Goal: Transaction & Acquisition: Purchase product/service

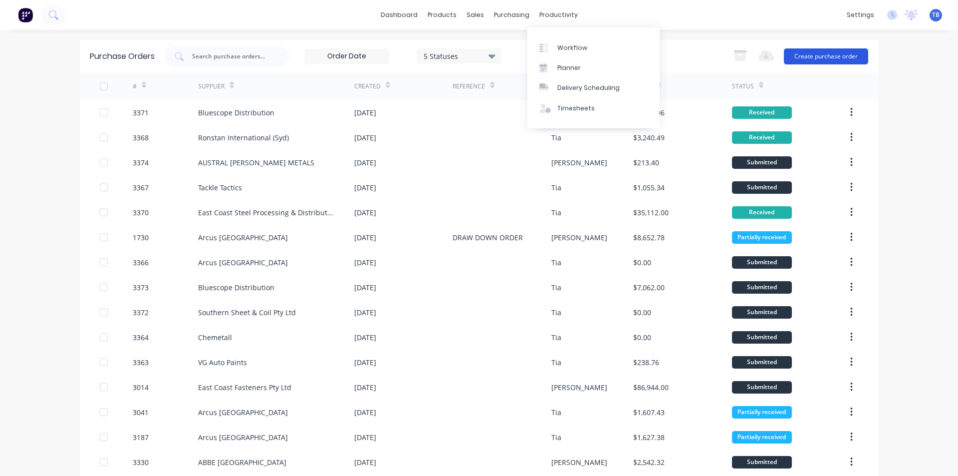
click at [809, 52] on button "Create purchase order" at bounding box center [826, 56] width 84 height 16
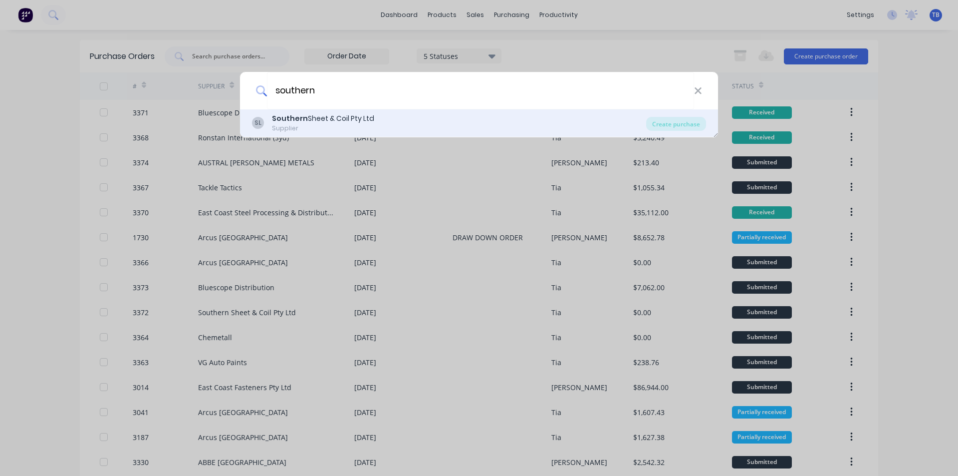
type input "southern"
click at [329, 124] on div "Supplier" at bounding box center [323, 128] width 102 height 9
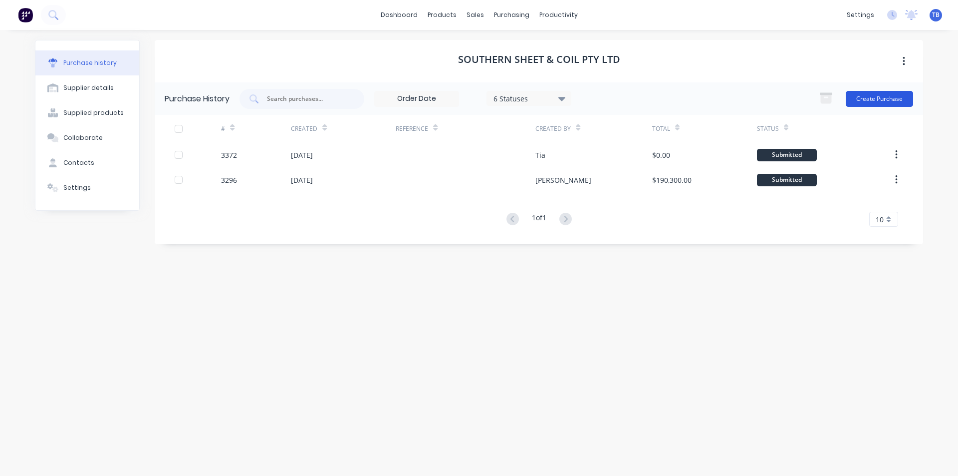
click at [894, 101] on button "Create Purchase" at bounding box center [879, 99] width 67 height 16
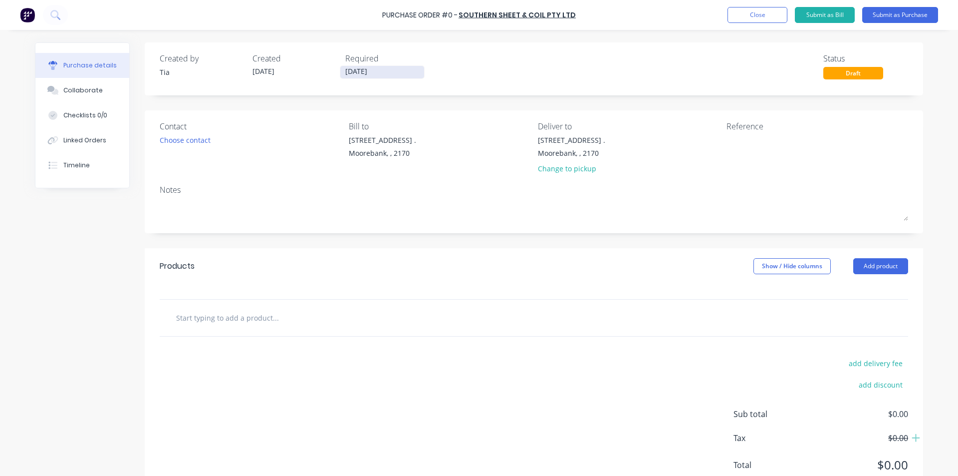
click at [378, 74] on input "[DATE]" at bounding box center [382, 72] width 84 height 12
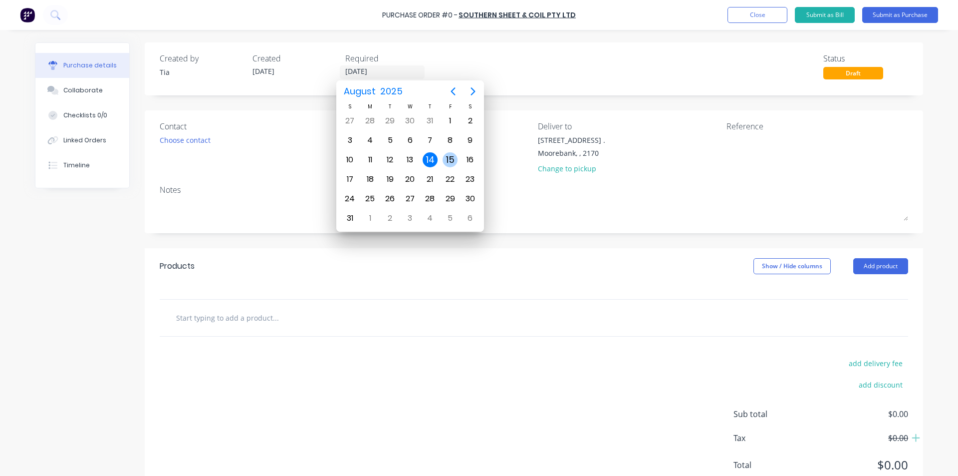
drag, startPoint x: 449, startPoint y: 161, endPoint x: 401, endPoint y: 162, distance: 47.9
click at [449, 161] on div "15" at bounding box center [450, 159] width 15 height 15
type input "[DATE]"
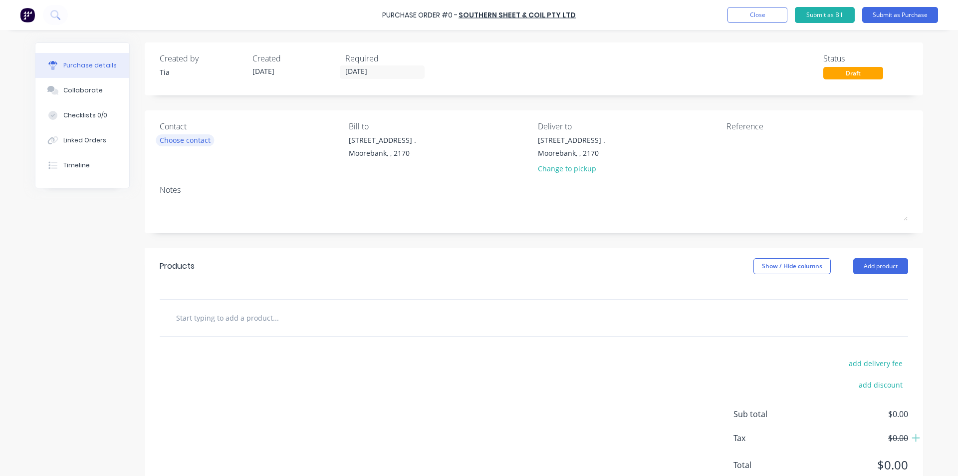
click at [197, 138] on div "Choose contact" at bounding box center [185, 140] width 51 height 10
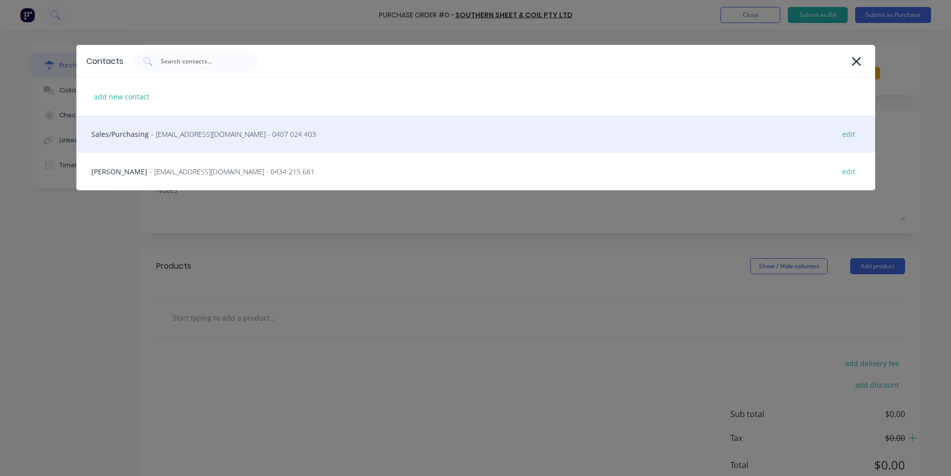
click at [199, 138] on span "- [EMAIL_ADDRESS][DOMAIN_NAME] - 0407 024 403" at bounding box center [233, 134] width 165 height 10
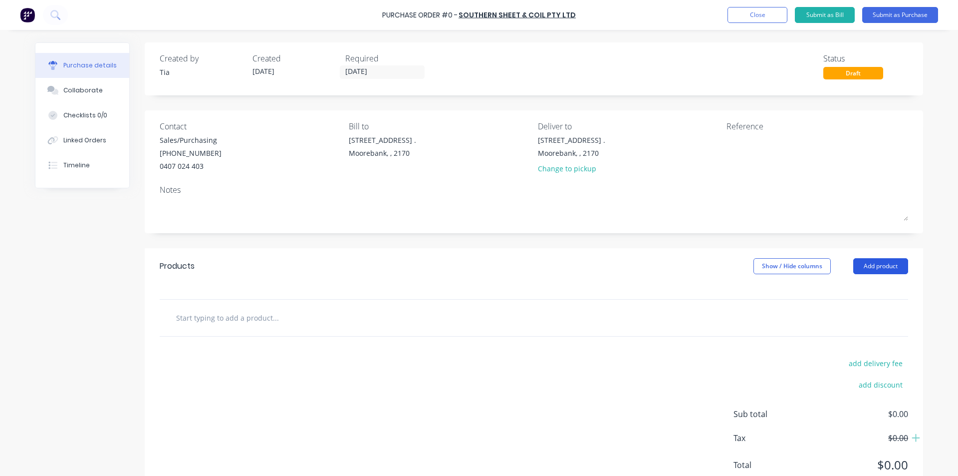
click at [888, 267] on button "Add product" at bounding box center [881, 266] width 55 height 16
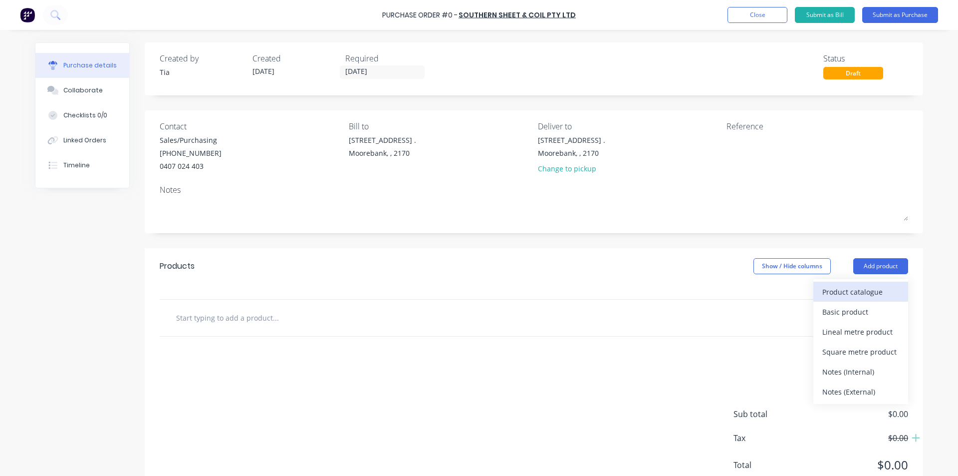
click at [874, 290] on div "Product catalogue" at bounding box center [861, 292] width 77 height 14
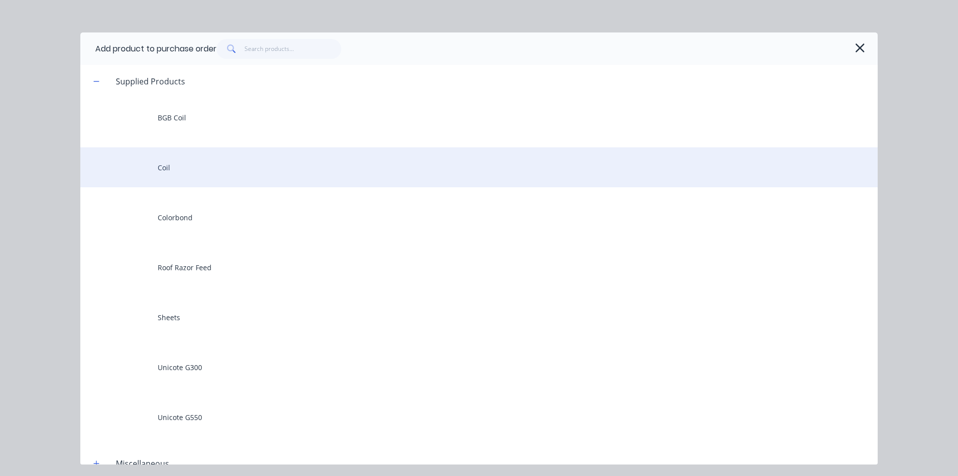
click at [262, 167] on div "Coil" at bounding box center [479, 167] width 798 height 40
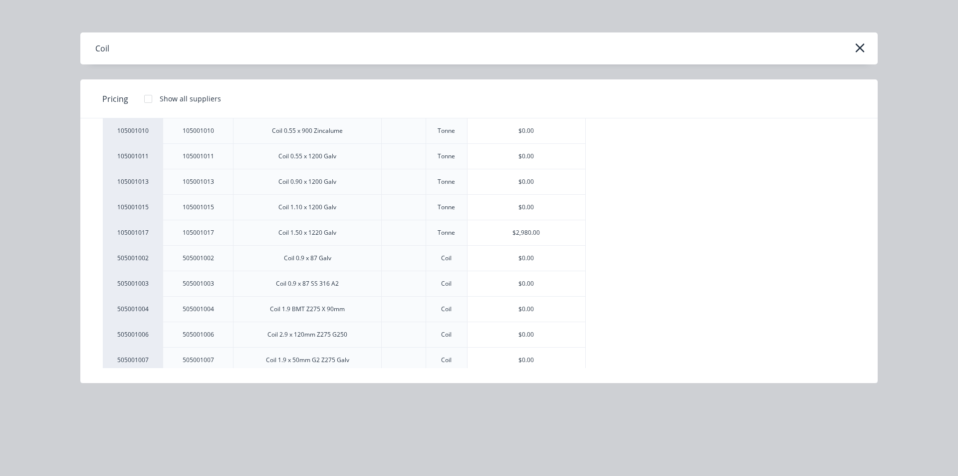
scroll to position [221, 0]
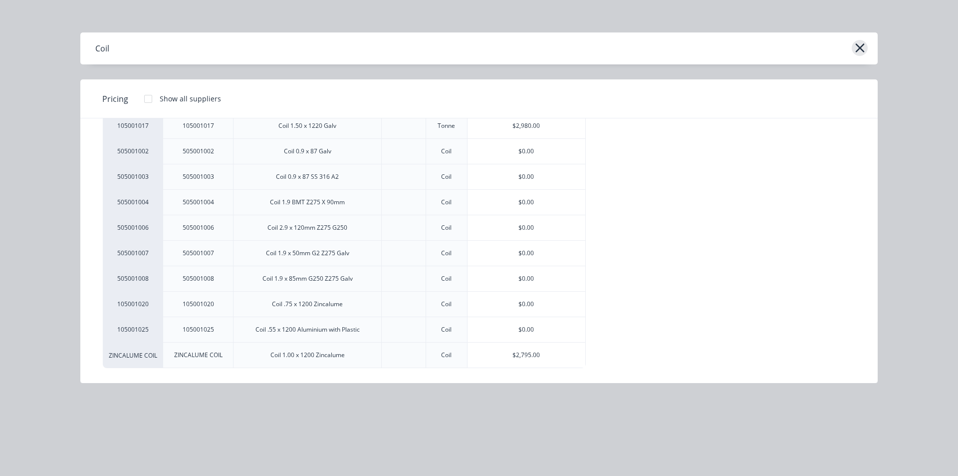
click at [867, 48] on button "button" at bounding box center [860, 48] width 16 height 16
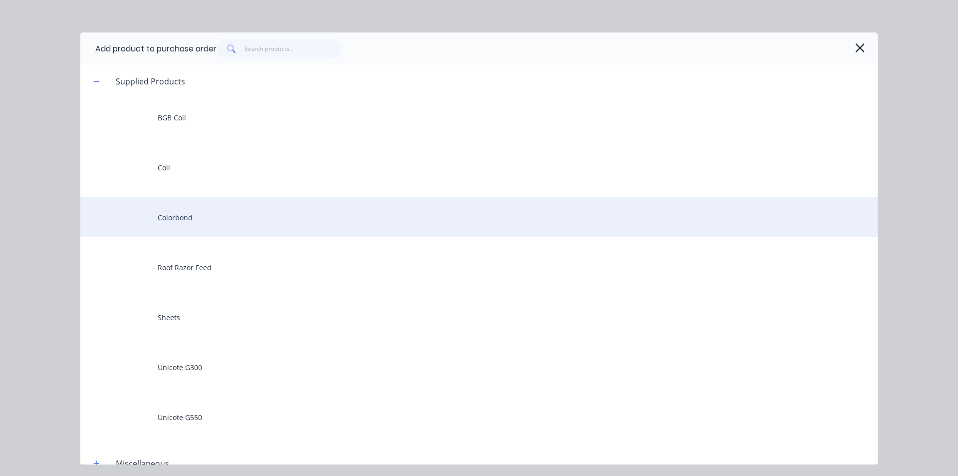
click at [243, 210] on div "Colorbond" at bounding box center [479, 217] width 798 height 40
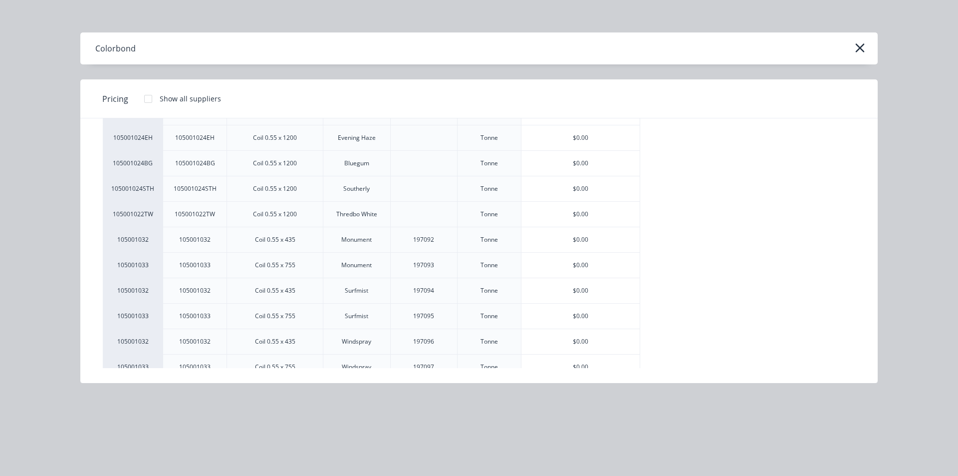
scroll to position [0, 0]
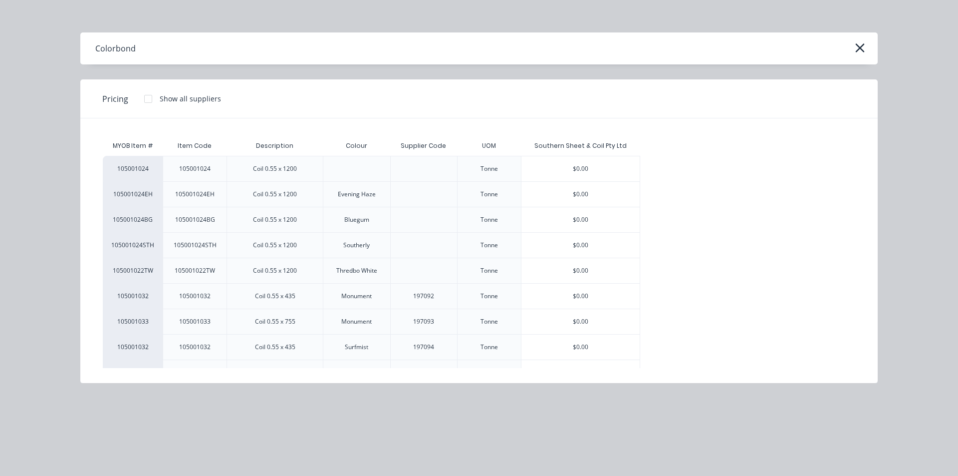
click at [624, 169] on div "$0.00" at bounding box center [581, 168] width 118 height 25
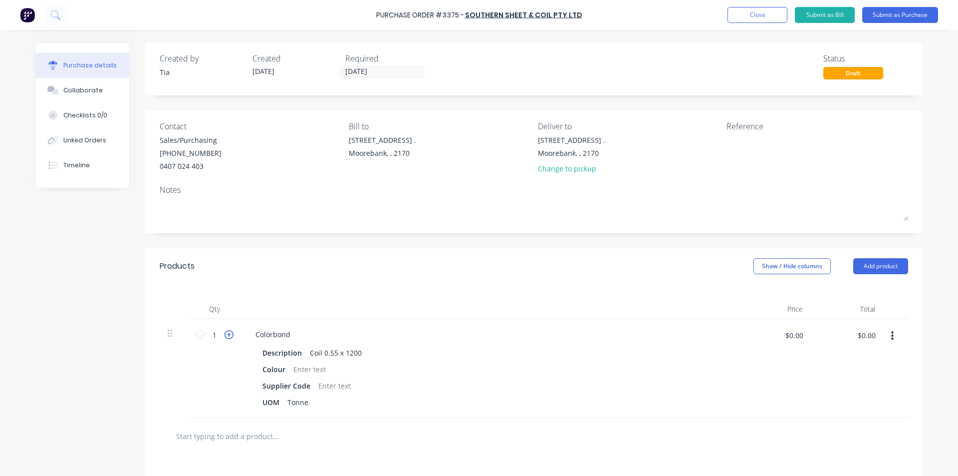
click at [227, 330] on icon at bounding box center [229, 334] width 9 height 9
type input "2"
click at [289, 335] on div "Colorbond" at bounding box center [273, 334] width 51 height 14
click at [478, 405] on div "UOM Tonne" at bounding box center [487, 402] width 457 height 14
click at [320, 367] on div at bounding box center [310, 369] width 40 height 14
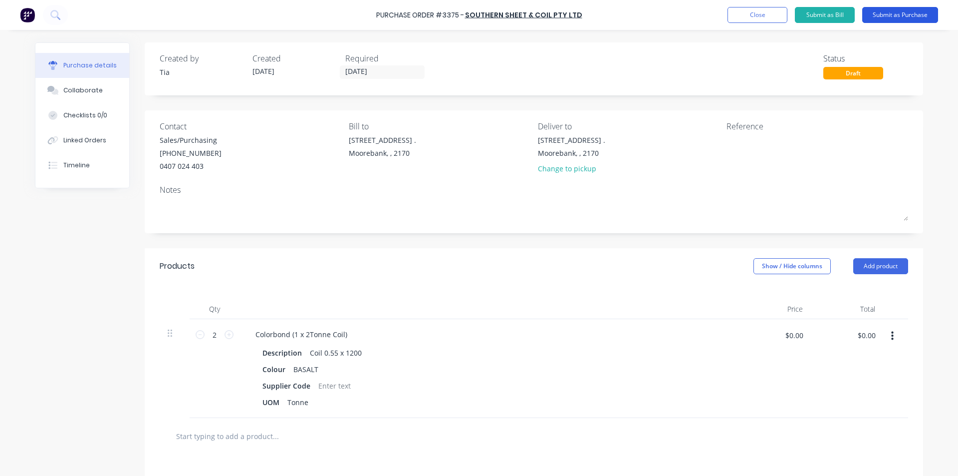
click at [908, 14] on button "Submit as Purchase" at bounding box center [901, 15] width 76 height 16
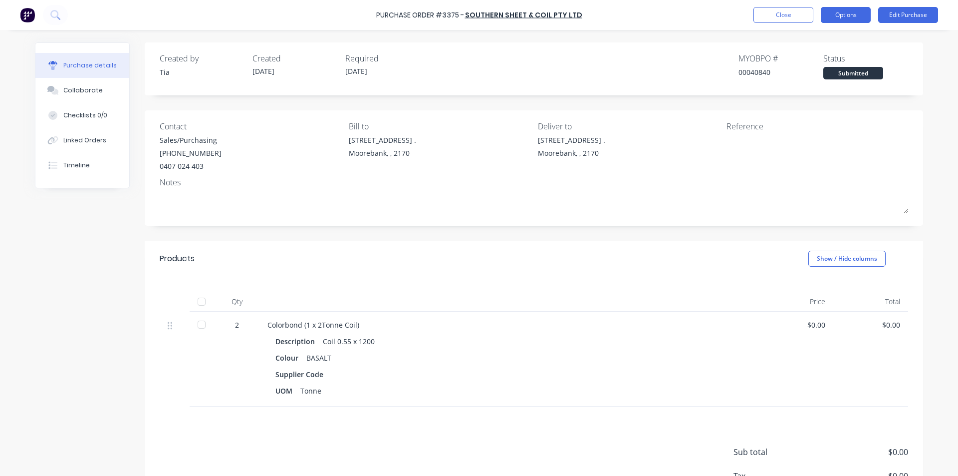
click at [839, 13] on button "Options" at bounding box center [846, 15] width 50 height 16
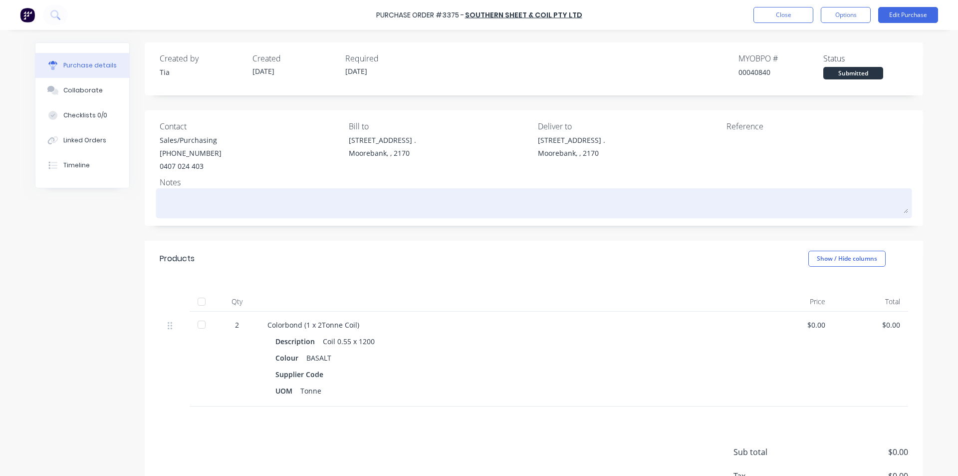
click at [253, 191] on div at bounding box center [534, 203] width 749 height 25
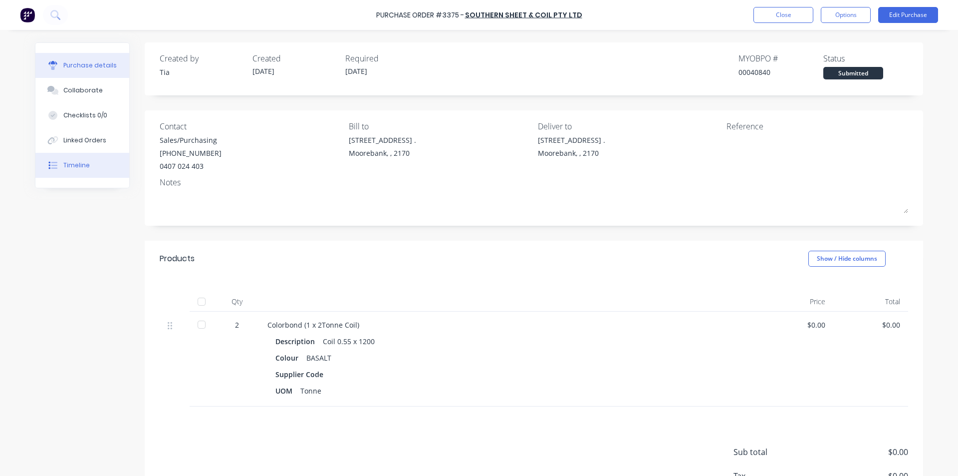
click at [86, 161] on button "Timeline" at bounding box center [82, 165] width 94 height 25
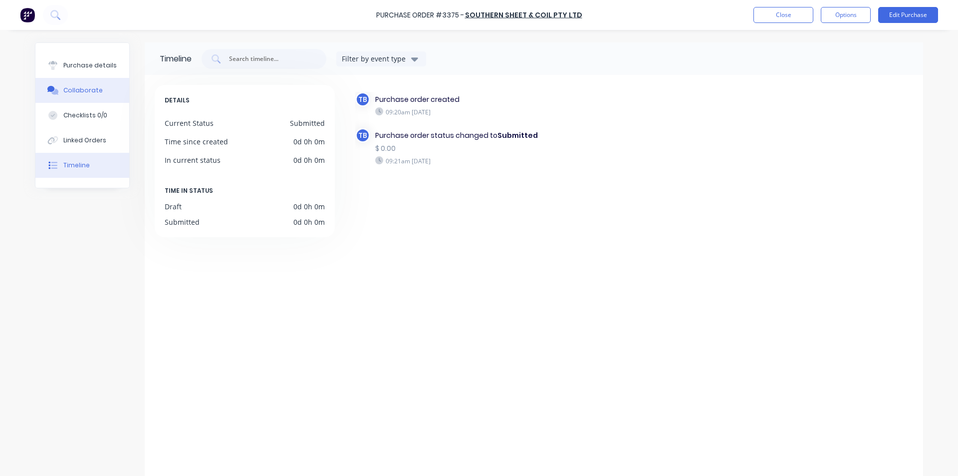
click at [98, 92] on button "Collaborate" at bounding box center [82, 90] width 94 height 25
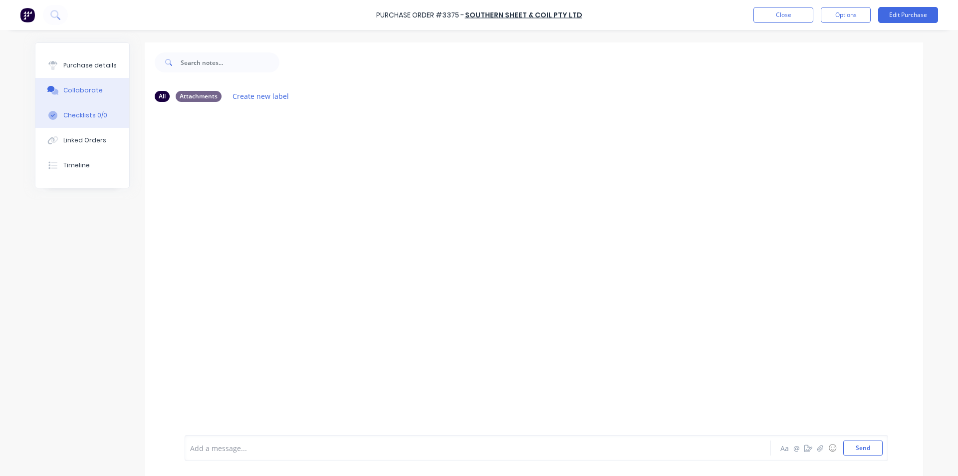
click at [96, 120] on button "Checklists 0/0" at bounding box center [82, 115] width 94 height 25
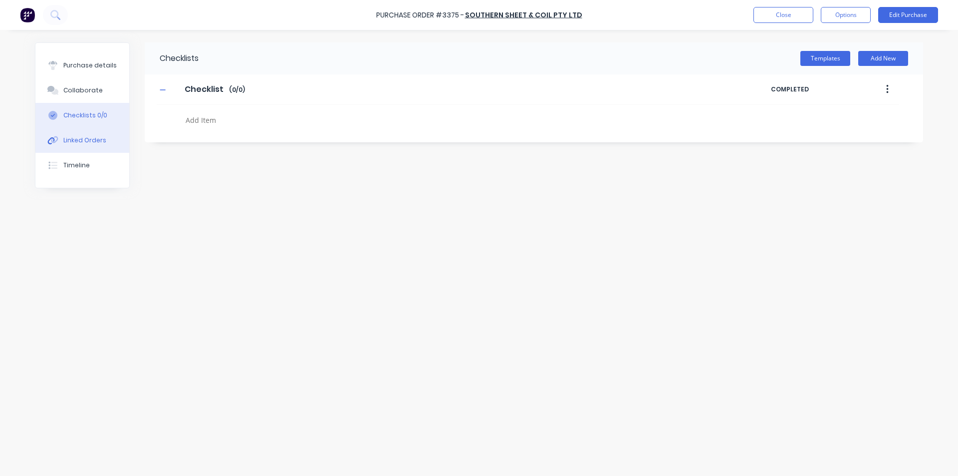
click at [95, 141] on div "Linked Orders" at bounding box center [84, 140] width 43 height 9
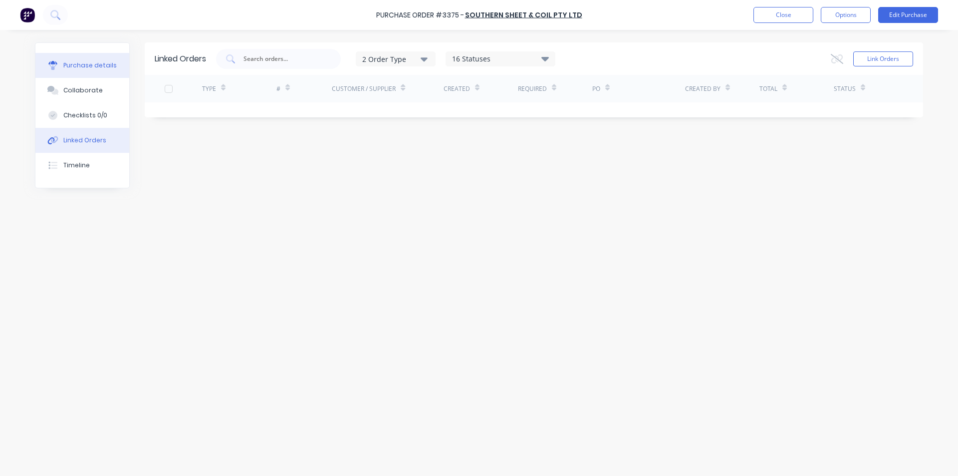
click at [93, 66] on div "Purchase details" at bounding box center [89, 65] width 53 height 9
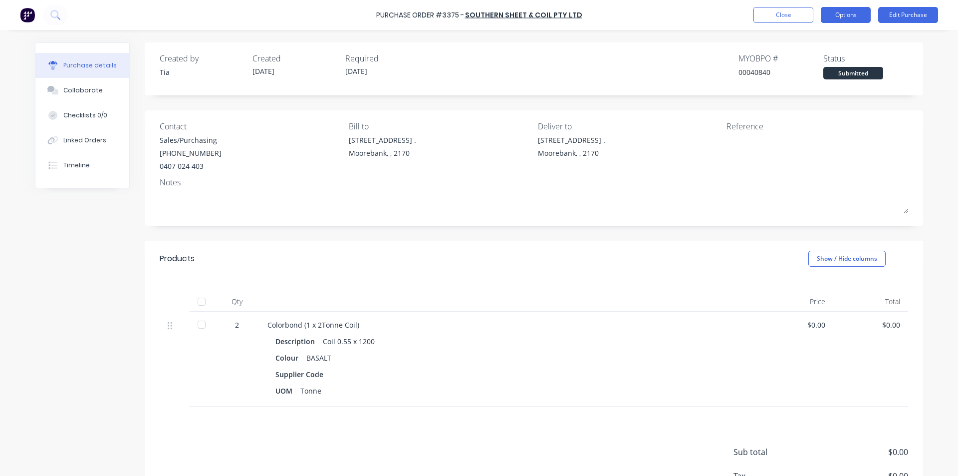
click at [861, 12] on button "Options" at bounding box center [846, 15] width 50 height 16
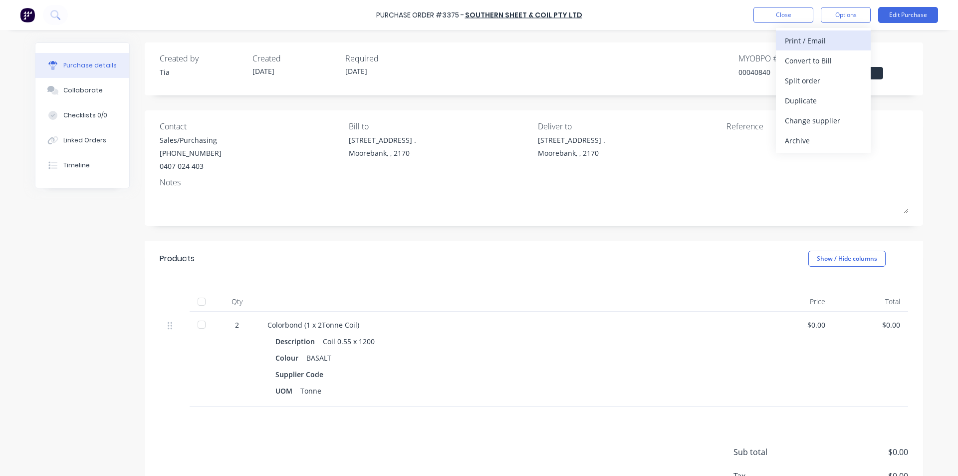
click at [855, 40] on div "Print / Email" at bounding box center [823, 40] width 77 height 14
click at [836, 88] on button "Without pricing" at bounding box center [823, 80] width 95 height 20
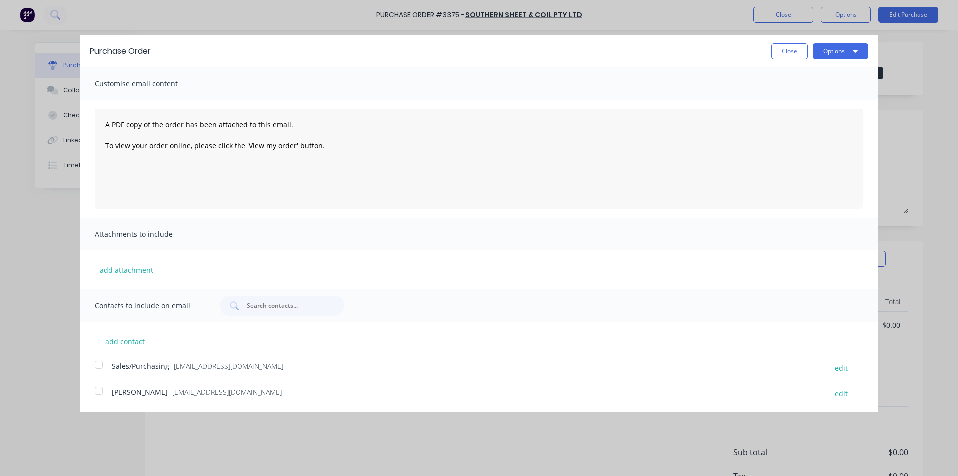
click at [102, 361] on div at bounding box center [99, 364] width 20 height 20
click at [848, 49] on button "Options" at bounding box center [840, 51] width 55 height 16
click at [827, 96] on div "Email" at bounding box center [821, 96] width 77 height 14
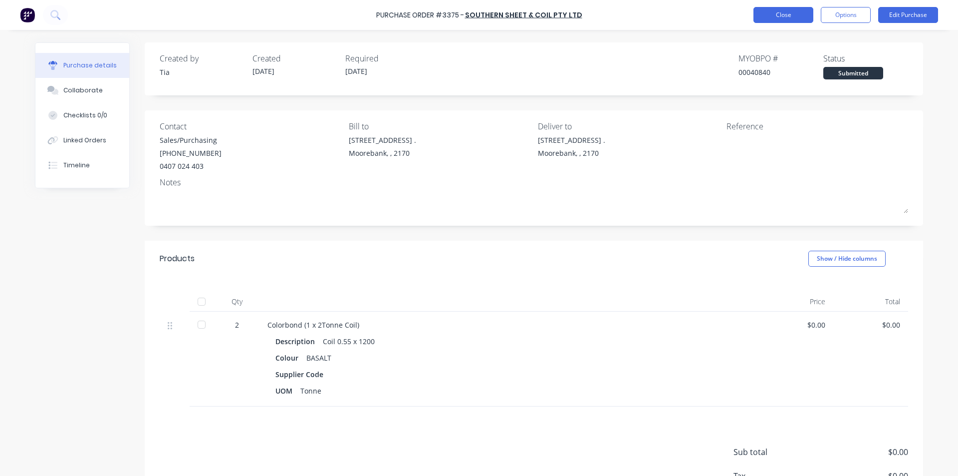
click at [796, 9] on button "Close" at bounding box center [784, 15] width 60 height 16
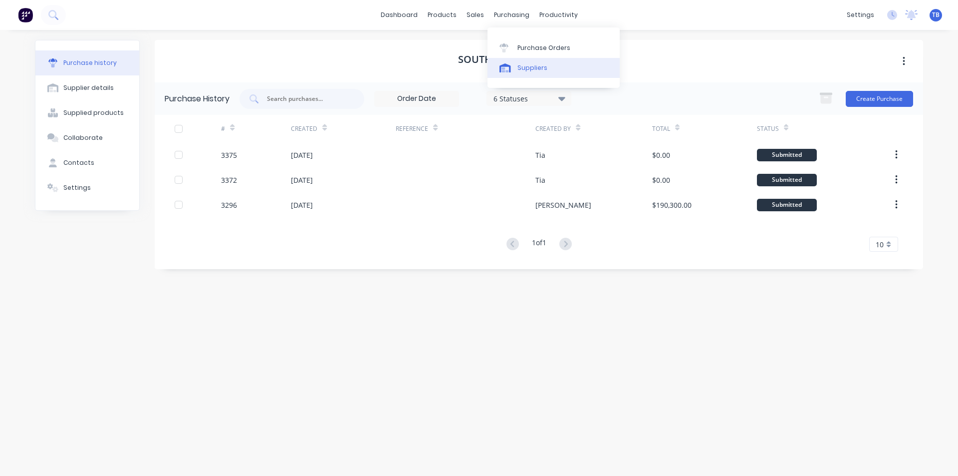
click at [531, 64] on div "Suppliers" at bounding box center [533, 67] width 30 height 9
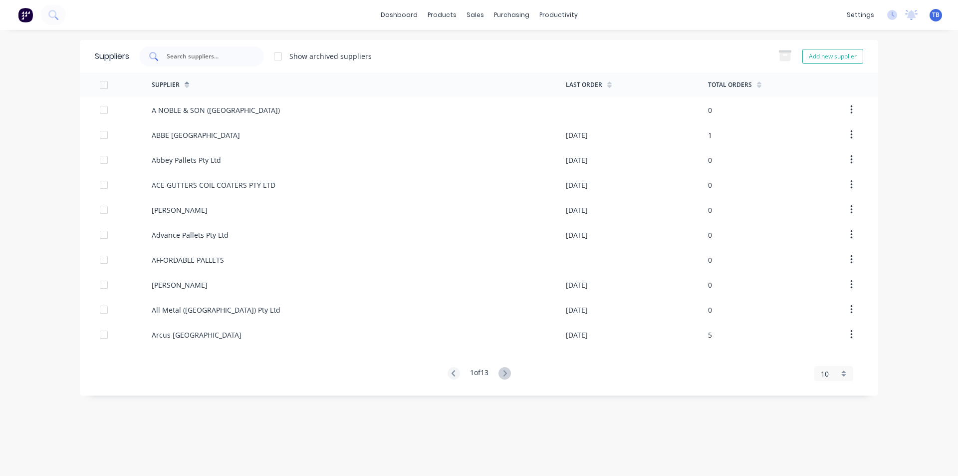
click at [208, 55] on input "text" at bounding box center [207, 56] width 83 height 10
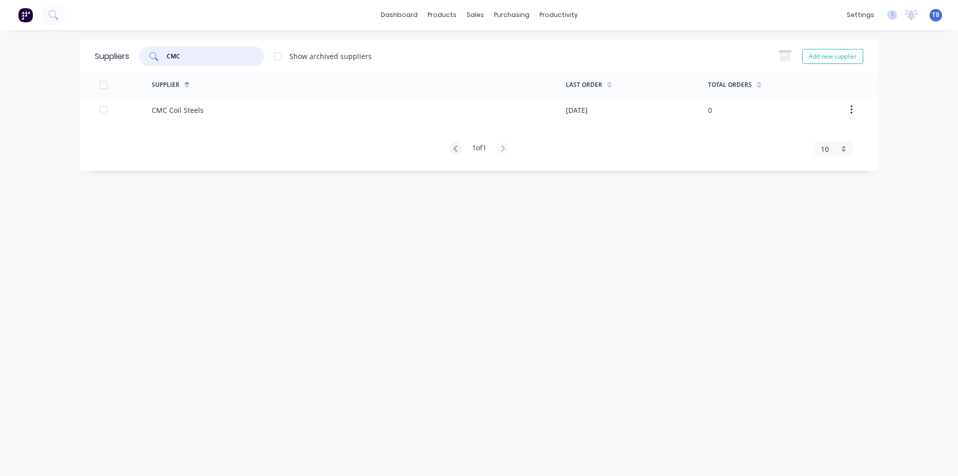
type input "CMC"
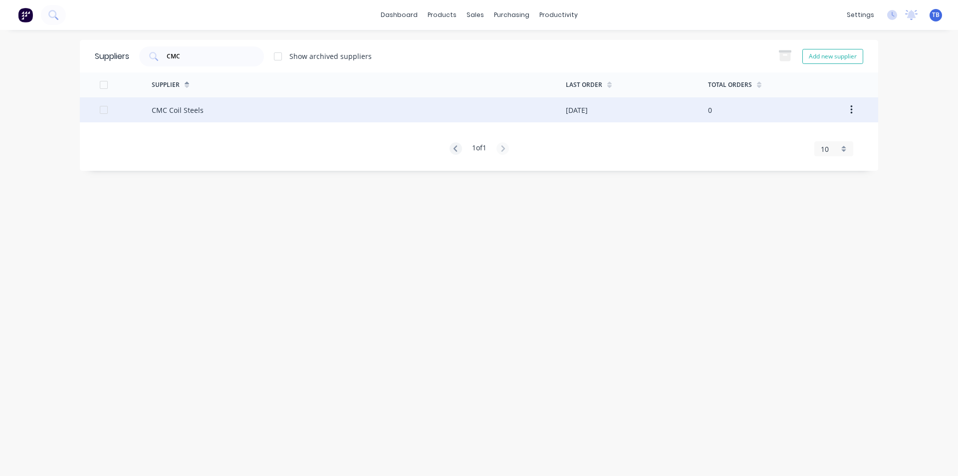
click at [196, 116] on div "CMC Coil Steels" at bounding box center [359, 109] width 414 height 25
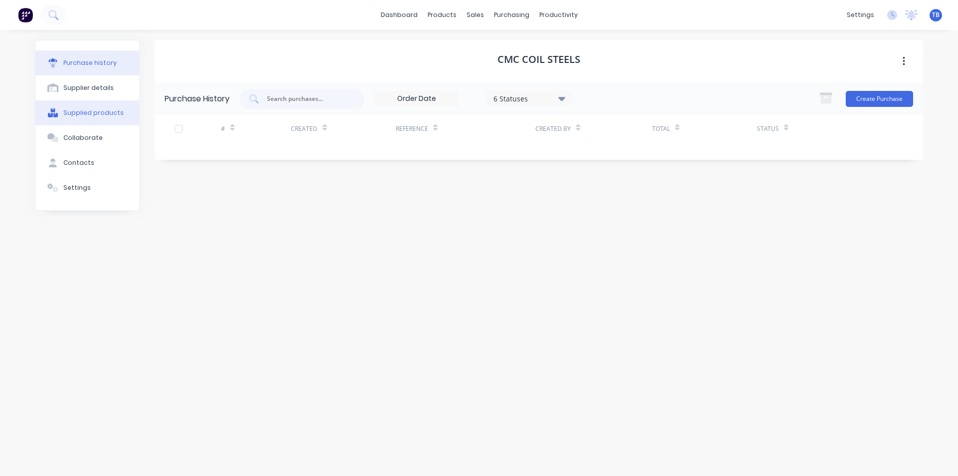
click at [100, 115] on div "Supplied products" at bounding box center [93, 112] width 60 height 9
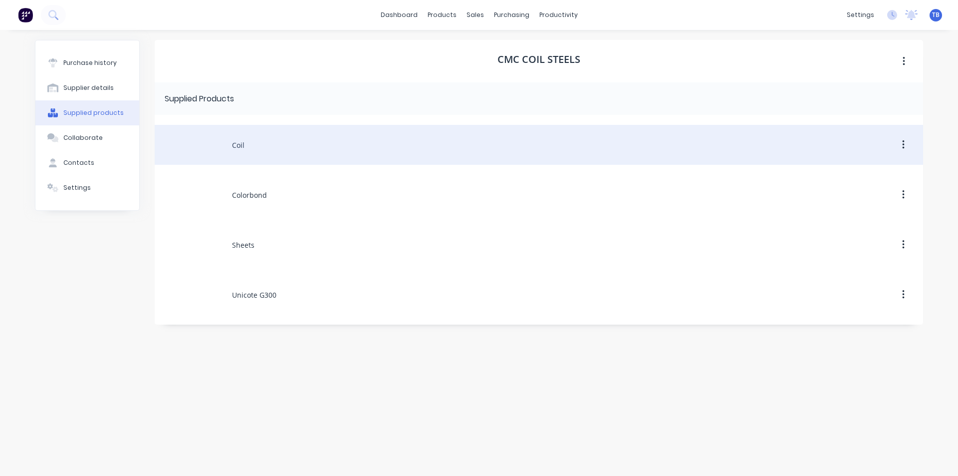
click at [293, 152] on div "Coil" at bounding box center [539, 145] width 769 height 40
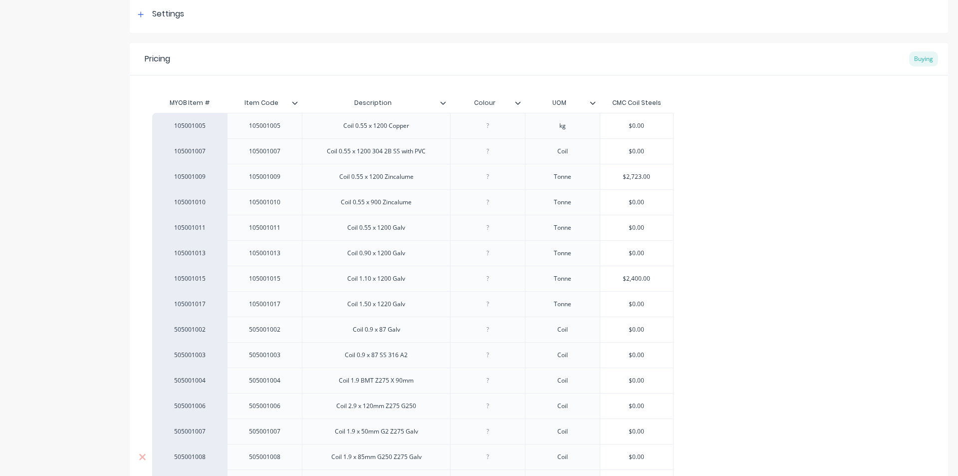
scroll to position [150, 0]
drag, startPoint x: 205, startPoint y: 228, endPoint x: 163, endPoint y: 226, distance: 42.5
click at [163, 226] on div "105001005 105001005 Coil 0.55 x 1200 Copper kg $0.00 105001007 105001007 Coil 0…" at bounding box center [539, 331] width 774 height 433
drag, startPoint x: 175, startPoint y: 229, endPoint x: 202, endPoint y: 230, distance: 27.5
click at [204, 231] on div "105001005 105001005 Coil 0.55 x 1200 Copper kg $0.00 105001007 105001007 Coil 0…" at bounding box center [539, 331] width 774 height 433
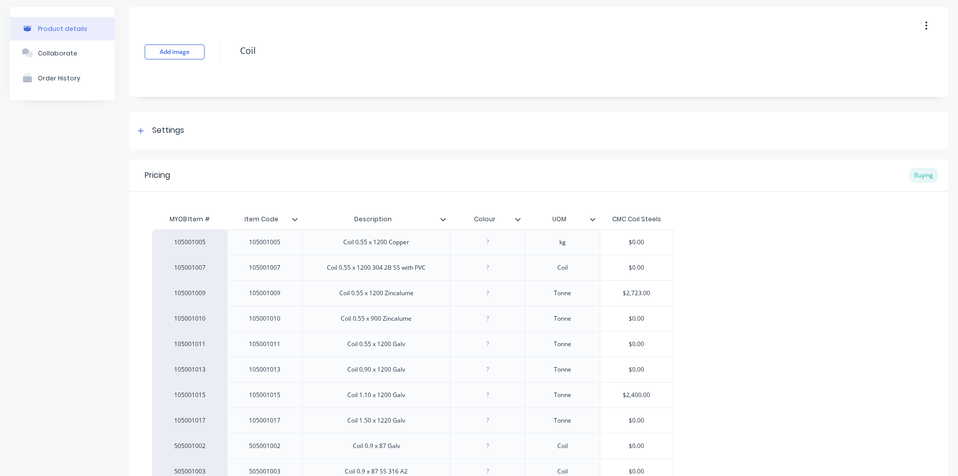
scroll to position [0, 0]
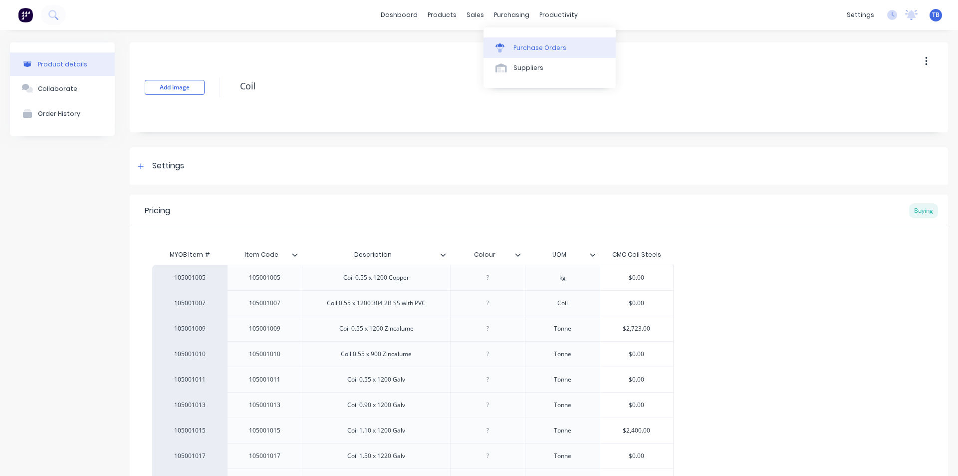
click at [516, 49] on div "Purchase Orders" at bounding box center [540, 47] width 53 height 9
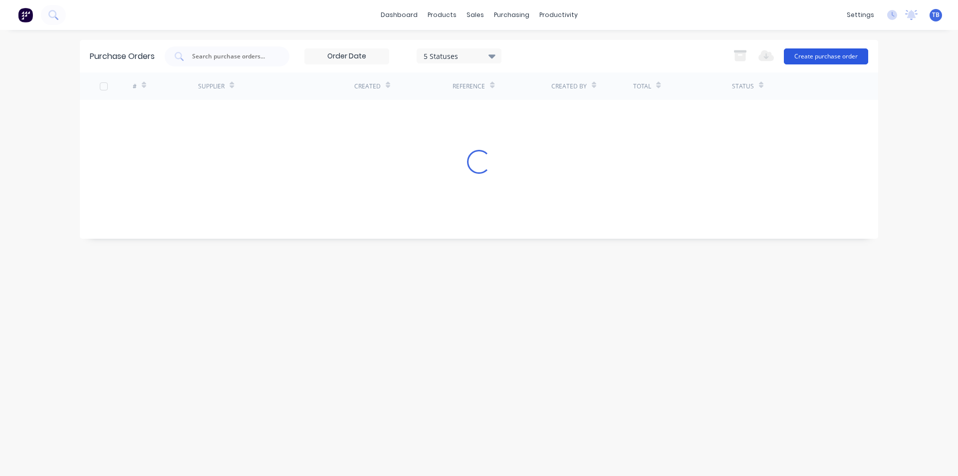
click at [858, 55] on button "Create purchase order" at bounding box center [826, 56] width 84 height 16
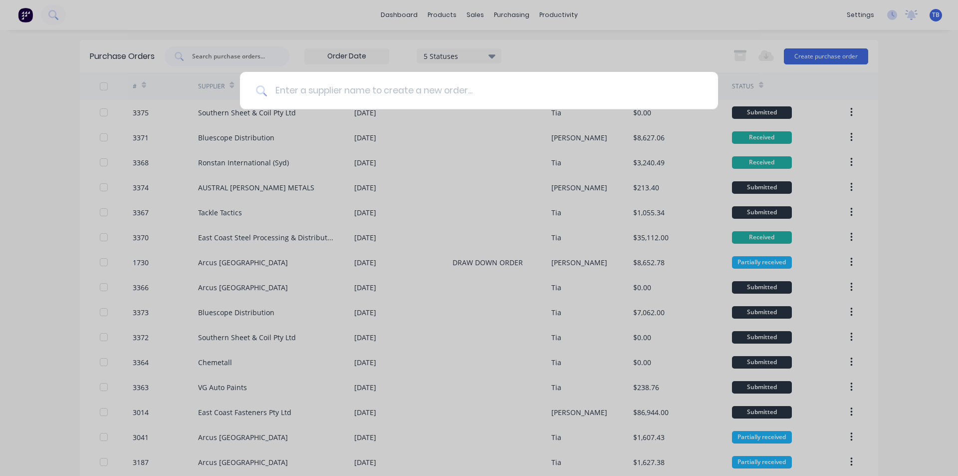
click at [324, 95] on input at bounding box center [484, 90] width 435 height 37
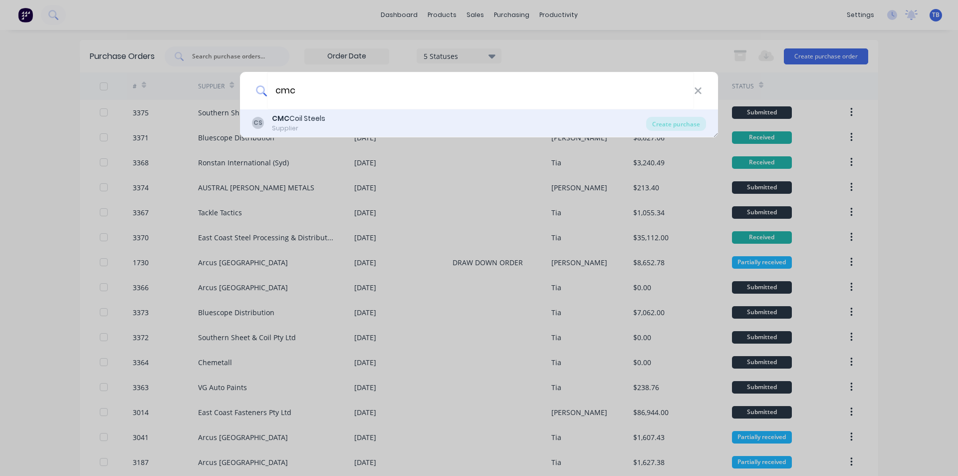
type input "cmc"
click at [356, 124] on div "CS CMC Coil Steels Supplier" at bounding box center [449, 122] width 394 height 19
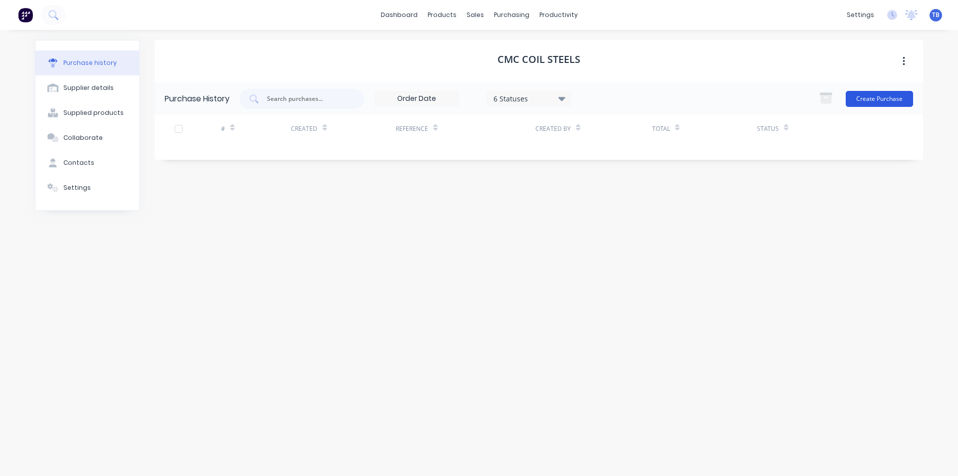
click at [851, 99] on button "Create Purchase" at bounding box center [879, 99] width 67 height 16
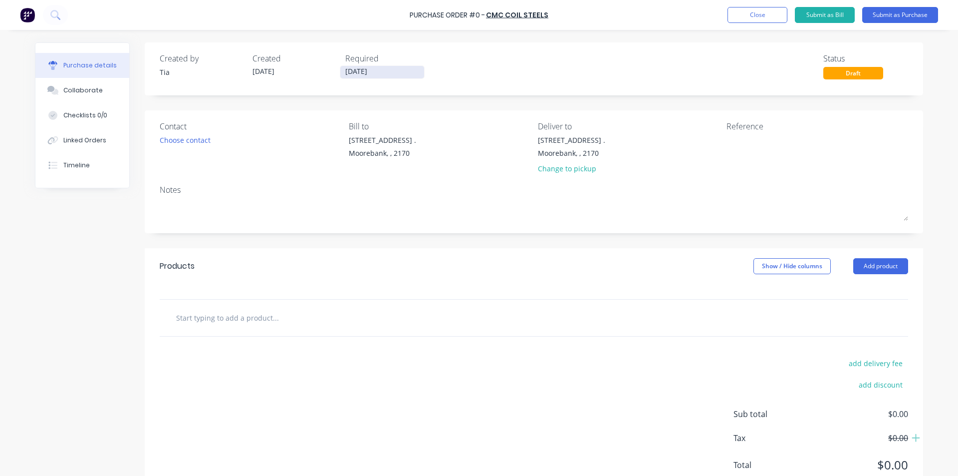
click at [388, 73] on input "[DATE]" at bounding box center [382, 72] width 84 height 12
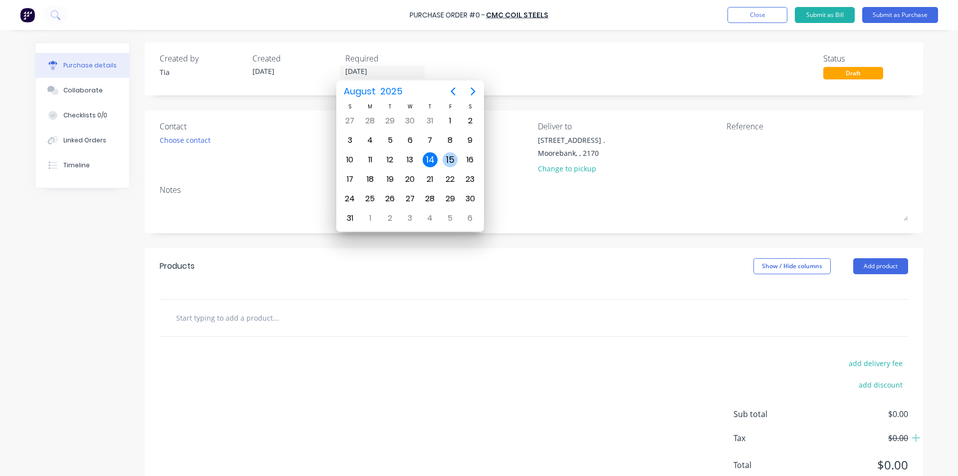
click at [458, 156] on div "15" at bounding box center [450, 159] width 20 height 19
type input "[DATE]"
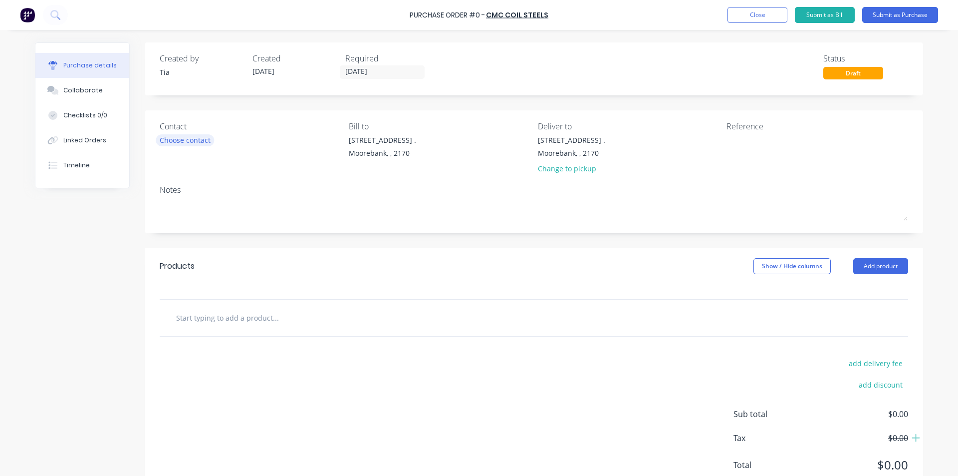
click at [200, 135] on div "Choose contact" at bounding box center [185, 140] width 51 height 10
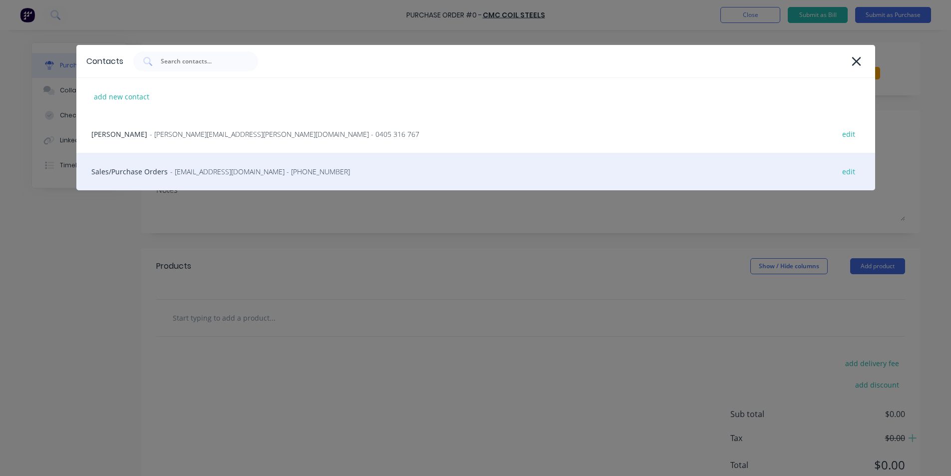
click at [216, 162] on div "Sales/Purchase Orders - [EMAIL_ADDRESS][DOMAIN_NAME] - [PHONE_NUMBER] edit" at bounding box center [475, 171] width 799 height 37
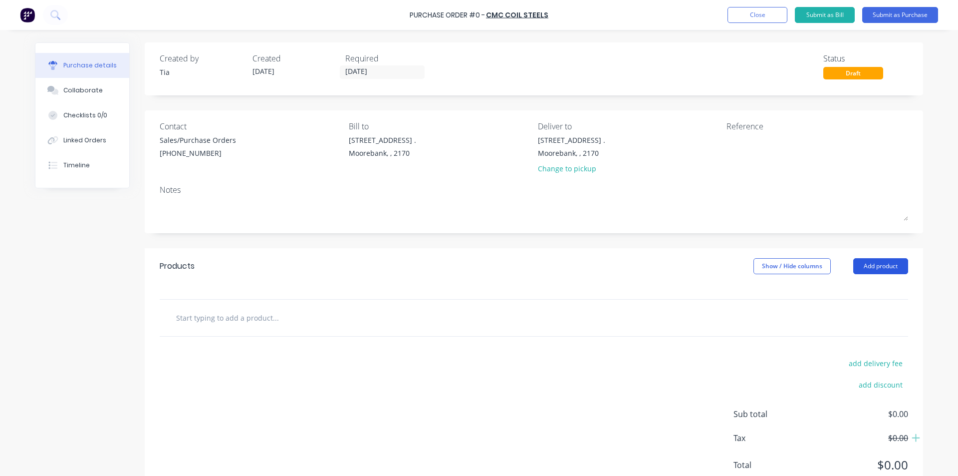
click at [868, 269] on button "Add product" at bounding box center [881, 266] width 55 height 16
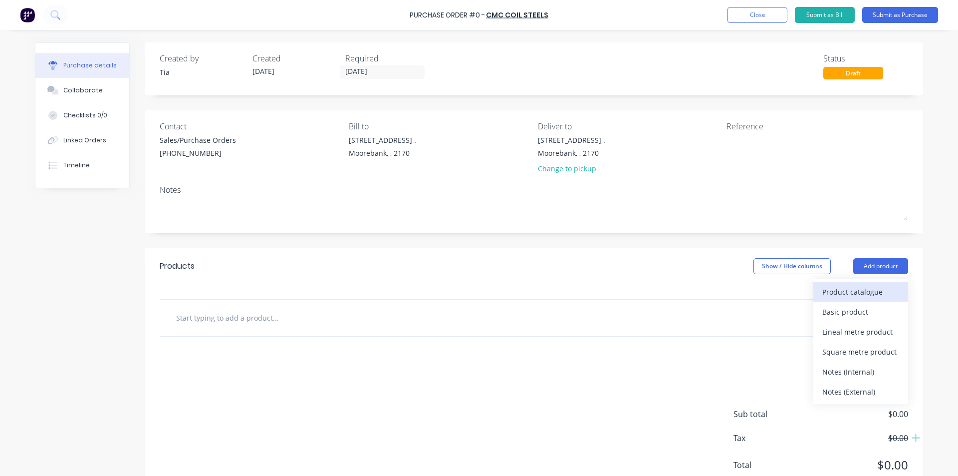
click at [849, 294] on div "Product catalogue" at bounding box center [861, 292] width 77 height 14
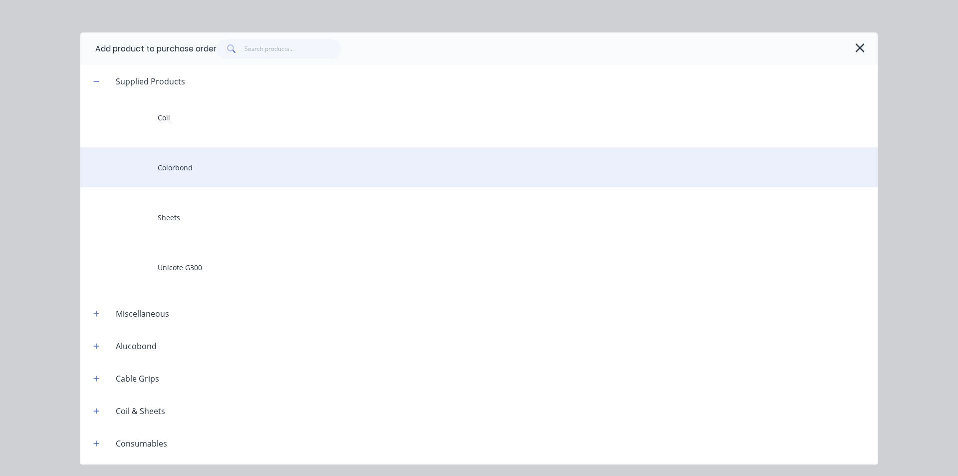
click at [218, 174] on div "Colorbond" at bounding box center [479, 167] width 798 height 40
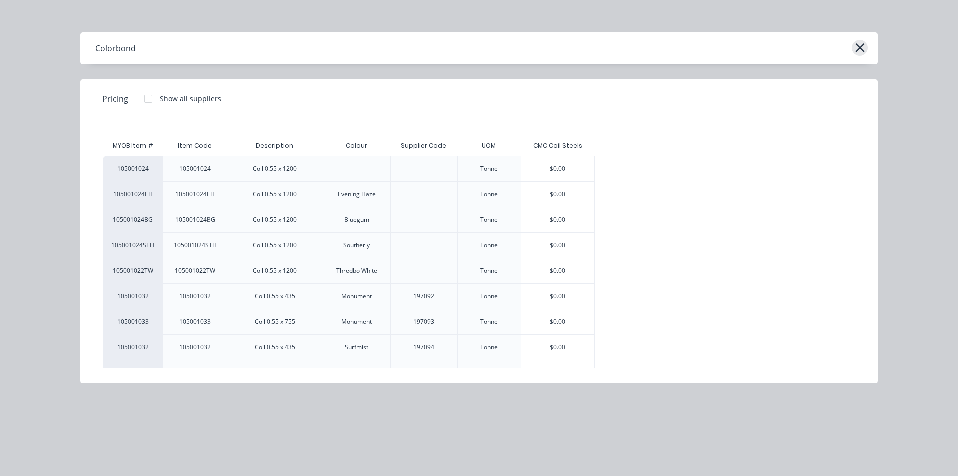
click at [867, 44] on button "button" at bounding box center [860, 48] width 16 height 16
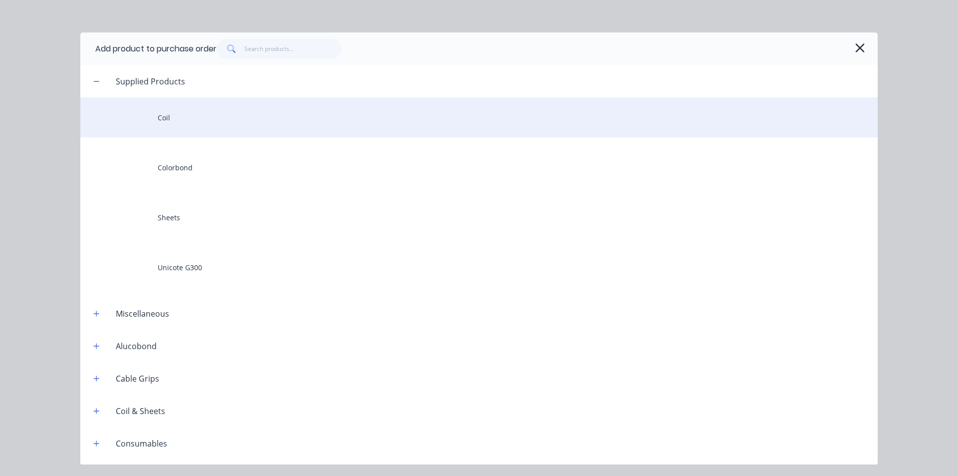
click at [254, 109] on div "Coil" at bounding box center [479, 117] width 798 height 40
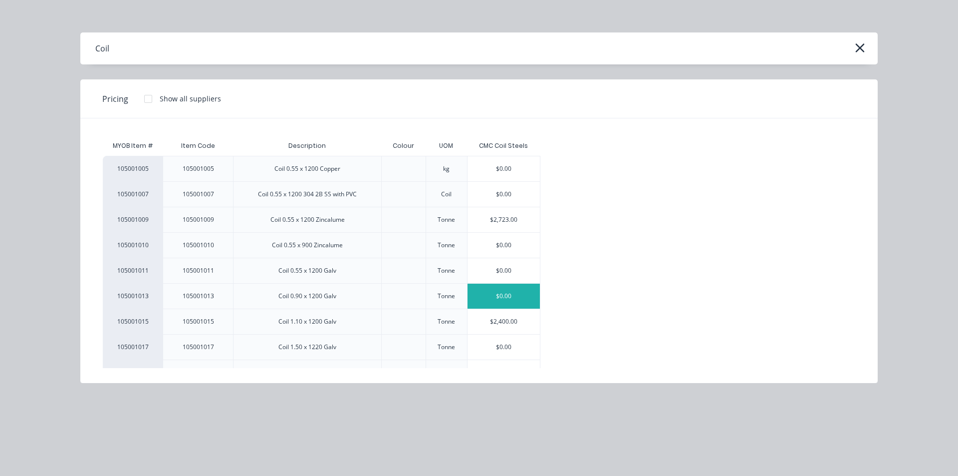
click at [528, 294] on div "$0.00" at bounding box center [504, 296] width 73 height 25
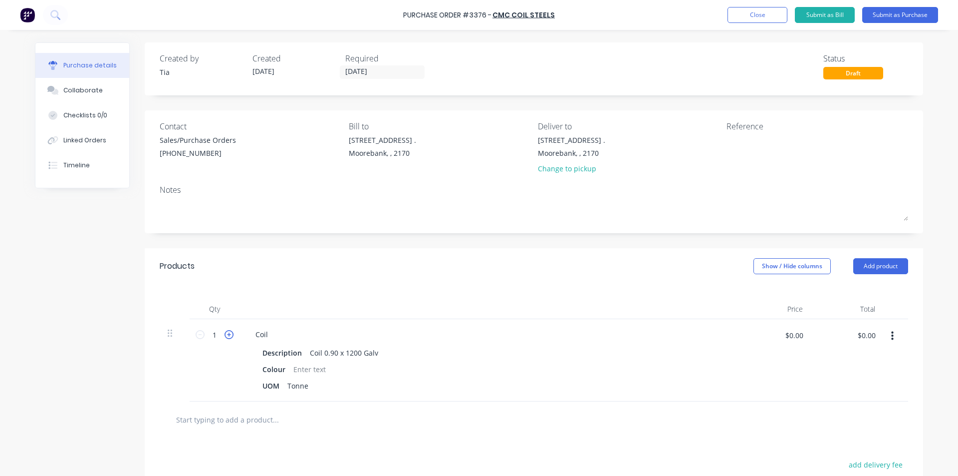
click at [226, 331] on icon at bounding box center [229, 334] width 9 height 9
type input "2"
click at [269, 334] on div "Coil" at bounding box center [262, 334] width 28 height 14
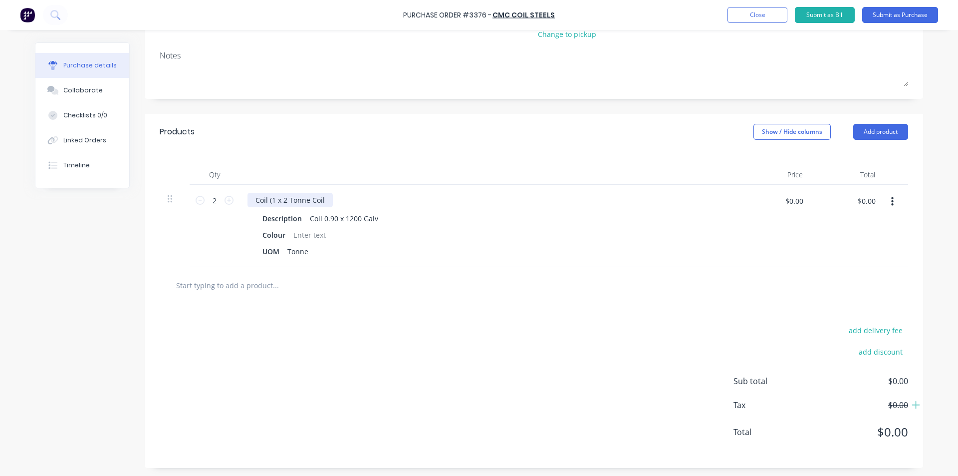
scroll to position [136, 0]
click at [504, 239] on div "Colour" at bounding box center [487, 233] width 457 height 14
click at [311, 229] on div at bounding box center [310, 233] width 40 height 14
drag, startPoint x: 282, startPoint y: 231, endPoint x: 239, endPoint y: 239, distance: 43.1
click at [240, 239] on div "Coil (1 x 2 Tonne Coil Description Coil 0.90 x 1200 Galv Colour UOM Tonne" at bounding box center [489, 224] width 499 height 82
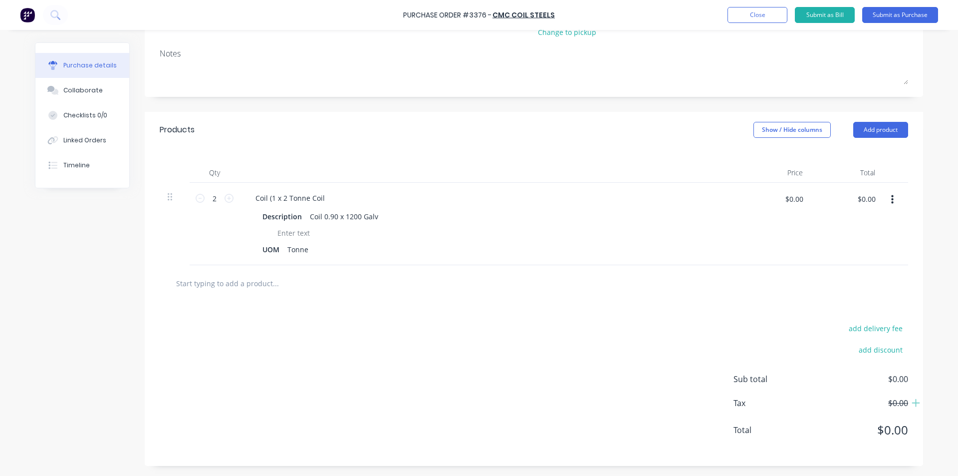
click at [367, 323] on div "add delivery fee add discount Sub total $0.00 Tax $0.00 Total $0.00" at bounding box center [534, 383] width 779 height 164
click at [288, 232] on div at bounding box center [294, 233] width 40 height 14
click at [259, 234] on div at bounding box center [266, 233] width 15 height 14
drag, startPoint x: 272, startPoint y: 235, endPoint x: 265, endPoint y: 236, distance: 6.6
drag, startPoint x: 265, startPoint y: 236, endPoint x: 447, endPoint y: 274, distance: 185.7
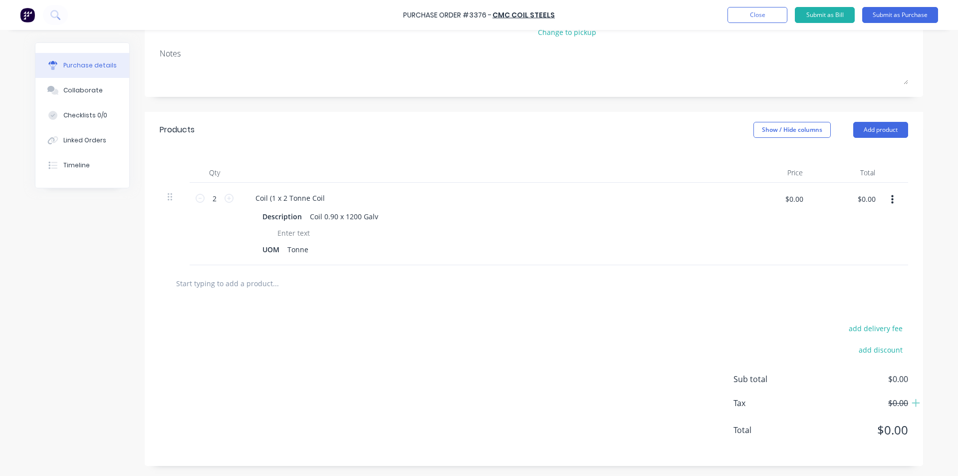
click at [447, 274] on div at bounding box center [317, 283] width 299 height 20
click at [283, 234] on div at bounding box center [294, 233] width 40 height 14
click at [382, 346] on div "add delivery fee add discount Sub total $0.00 Tax $0.00 Total $0.00" at bounding box center [534, 383] width 779 height 164
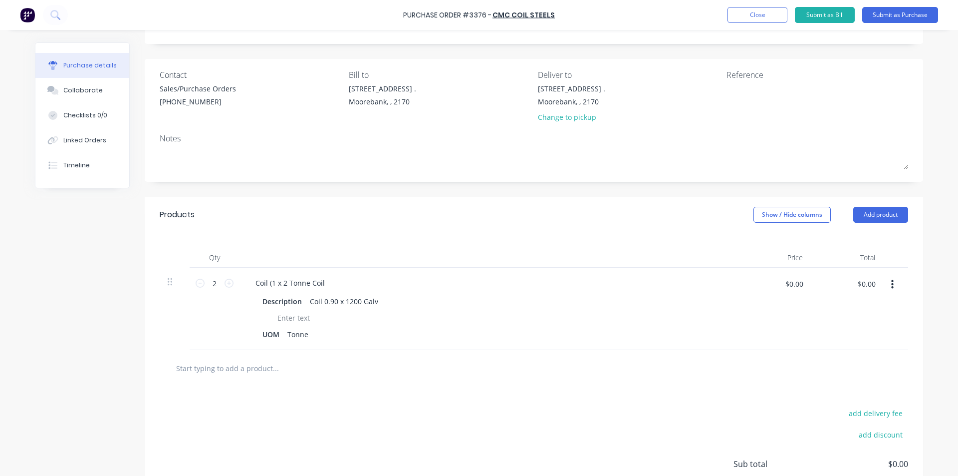
scroll to position [0, 0]
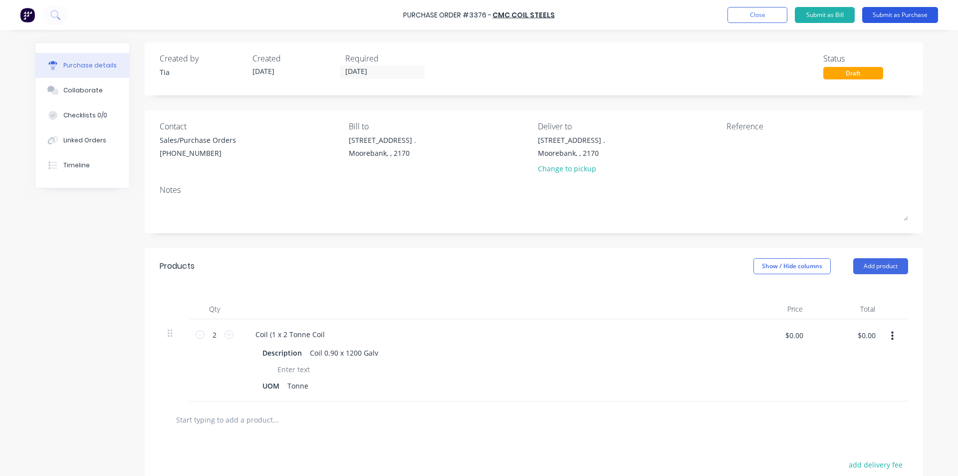
click at [892, 8] on button "Submit as Purchase" at bounding box center [901, 15] width 76 height 16
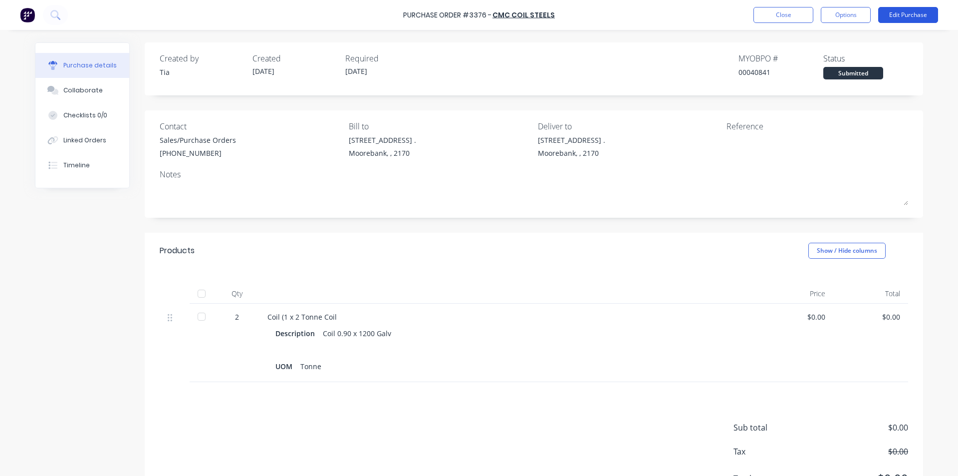
click at [932, 20] on button "Edit Purchase" at bounding box center [908, 15] width 60 height 16
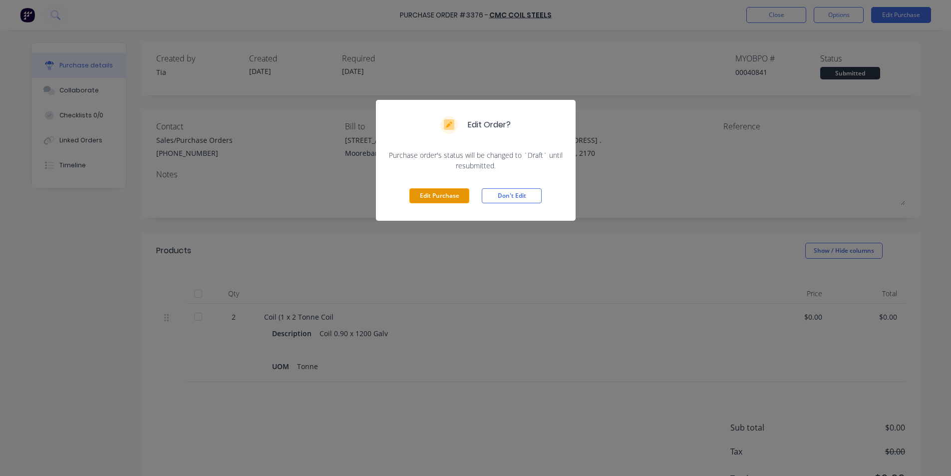
click at [453, 194] on button "Edit Purchase" at bounding box center [439, 195] width 60 height 15
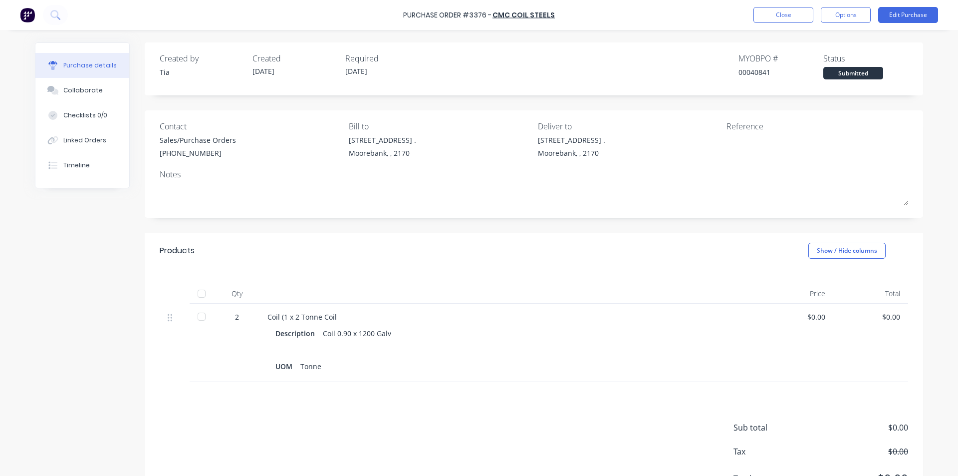
click at [332, 316] on div "Coil (1 x 2 Tonne Coil" at bounding box center [509, 316] width 483 height 10
click at [331, 317] on div "Coil (1 x 2 Tonne Coil" at bounding box center [509, 316] width 483 height 10
click at [329, 315] on div "Coil (1 x 2 Tonne Coil" at bounding box center [509, 316] width 483 height 10
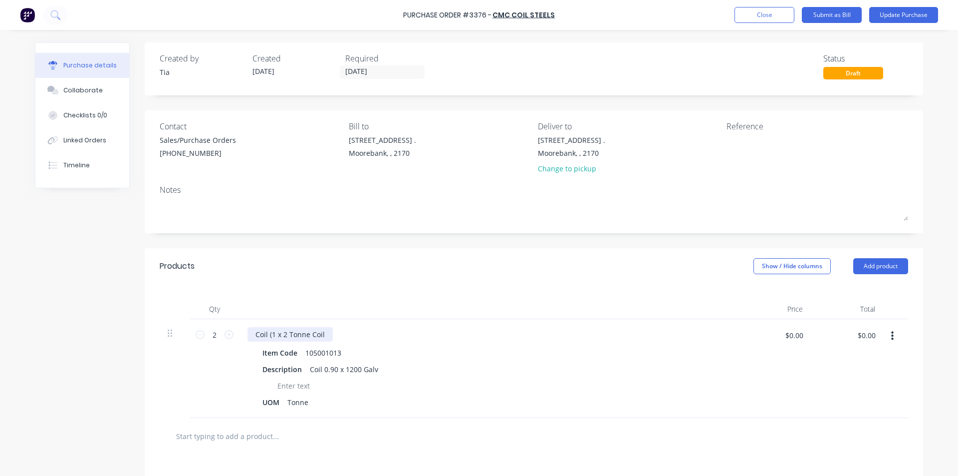
click at [321, 334] on div "Coil (1 x 2 Tonne Coil" at bounding box center [290, 334] width 85 height 14
click at [918, 20] on button "Update Purchase" at bounding box center [904, 15] width 69 height 16
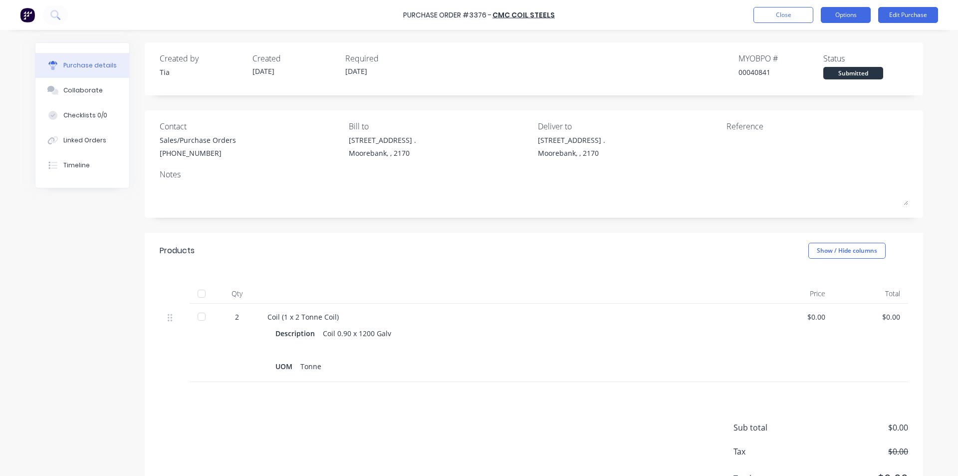
click at [860, 20] on button "Options" at bounding box center [846, 15] width 50 height 16
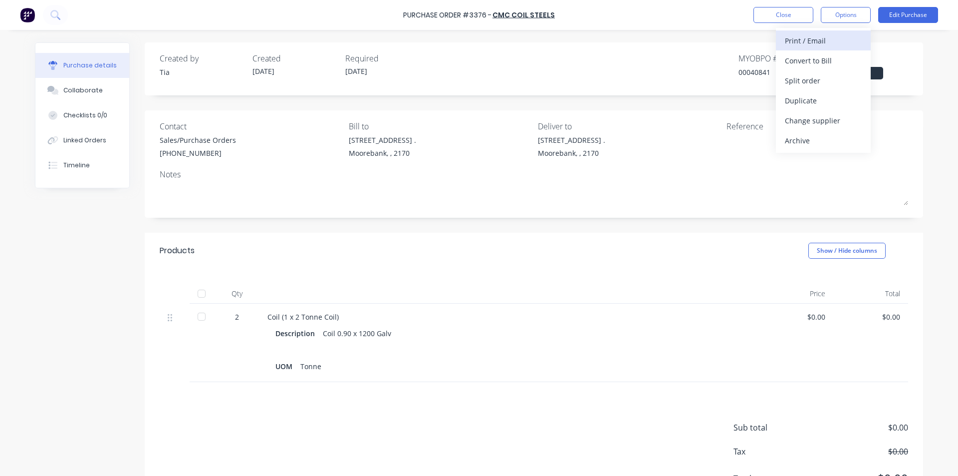
click at [834, 39] on div "Print / Email" at bounding box center [823, 40] width 77 height 14
click at [834, 83] on div "Without pricing" at bounding box center [823, 80] width 77 height 14
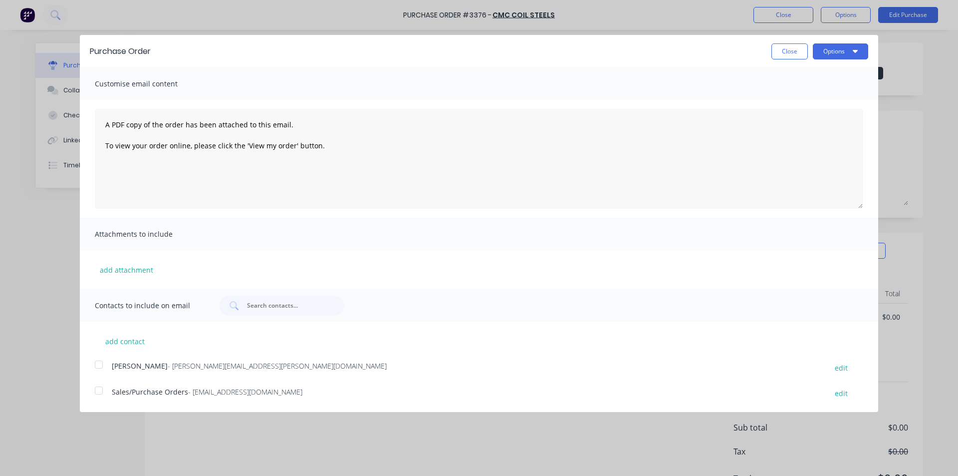
click at [100, 393] on div at bounding box center [99, 390] width 20 height 20
click at [851, 54] on button "Options" at bounding box center [840, 51] width 55 height 16
click at [843, 97] on div "Email" at bounding box center [821, 96] width 77 height 14
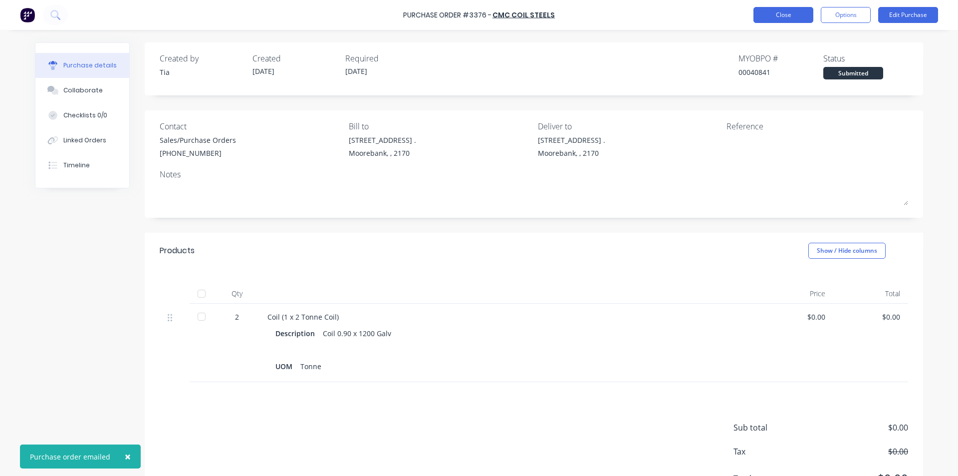
click at [793, 19] on button "Close" at bounding box center [784, 15] width 60 height 16
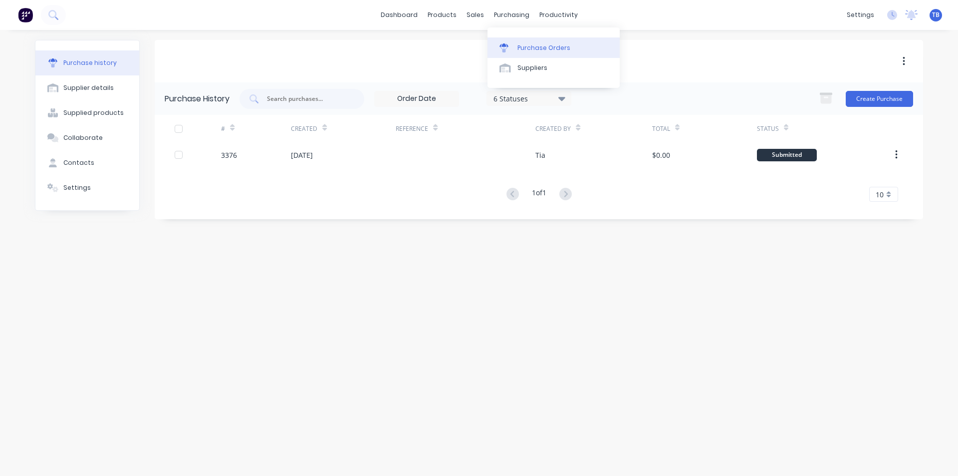
click at [525, 48] on div "Purchase Orders" at bounding box center [544, 47] width 53 height 9
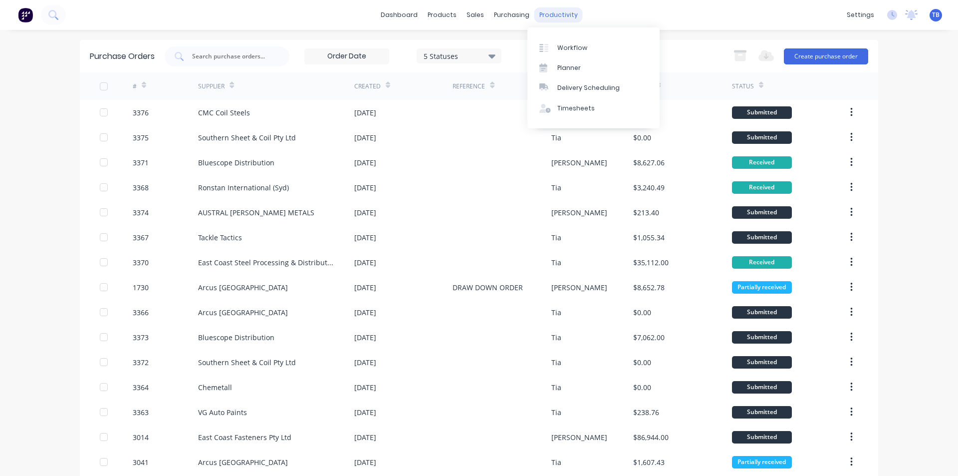
click at [559, 16] on div "productivity" at bounding box center [559, 14] width 48 height 15
click at [469, 11] on div "sales" at bounding box center [475, 14] width 27 height 15
click at [495, 45] on div "Sales Orders" at bounding box center [508, 47] width 41 height 9
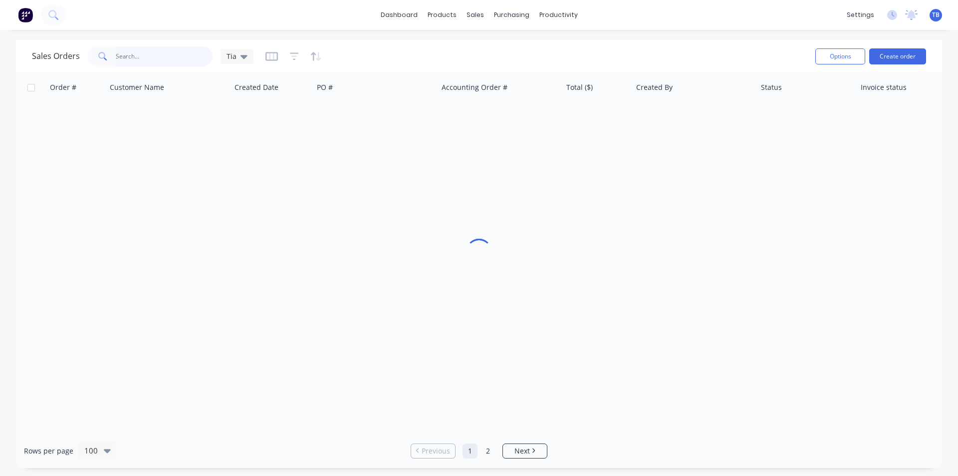
click at [126, 52] on input "text" at bounding box center [164, 56] width 97 height 20
type input "40887"
click at [247, 56] on div "Tia" at bounding box center [237, 56] width 33 height 15
click at [268, 176] on button "Archived jobs" at bounding box center [281, 181] width 114 height 11
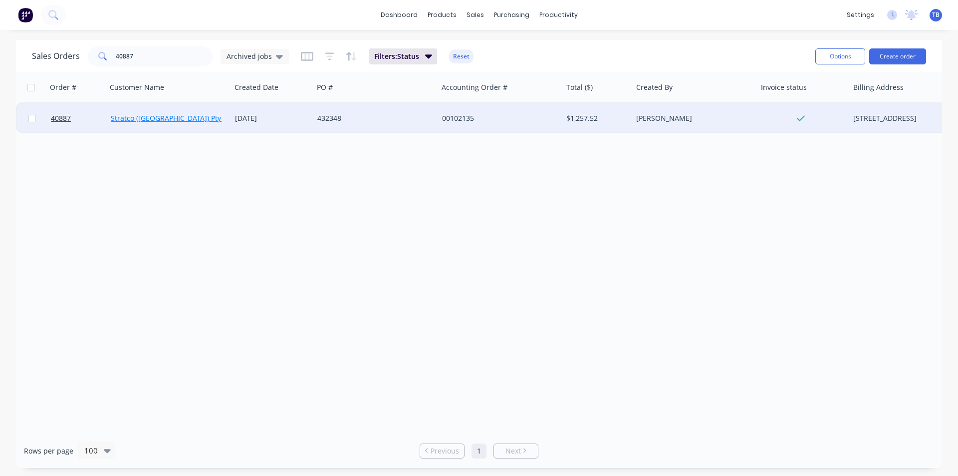
click at [168, 117] on link "Stratco ([GEOGRAPHIC_DATA]) Pty Limited" at bounding box center [179, 117] width 137 height 9
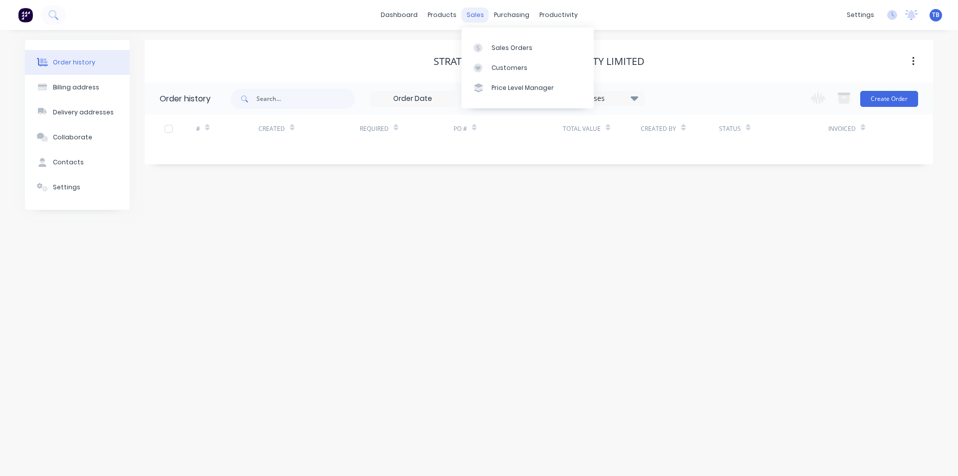
click at [475, 15] on div "sales" at bounding box center [475, 14] width 27 height 15
click at [489, 36] on div "Sales Orders Customers Price Level Manager" at bounding box center [528, 67] width 132 height 80
click at [489, 46] on link "Sales Orders" at bounding box center [528, 47] width 132 height 20
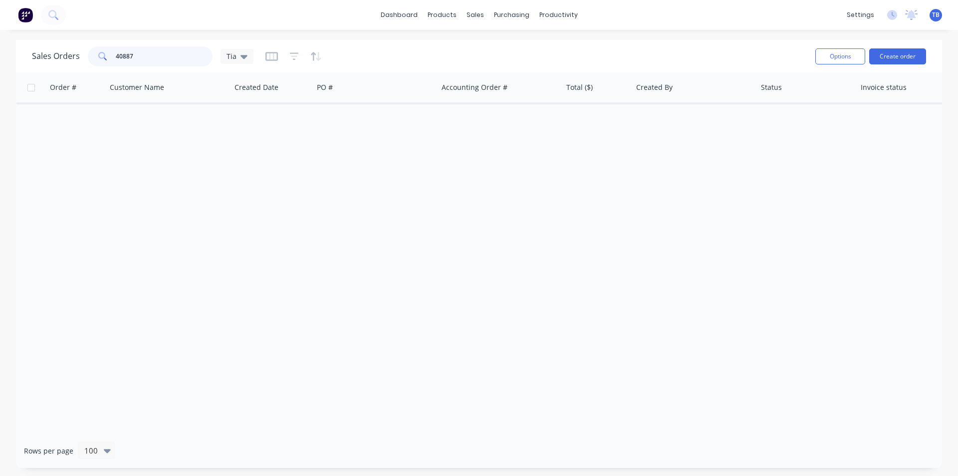
click at [187, 56] on input "40887" at bounding box center [164, 56] width 97 height 20
click at [247, 55] on div "Tia" at bounding box center [237, 56] width 33 height 15
click at [259, 184] on button "Archived jobs" at bounding box center [281, 181] width 114 height 11
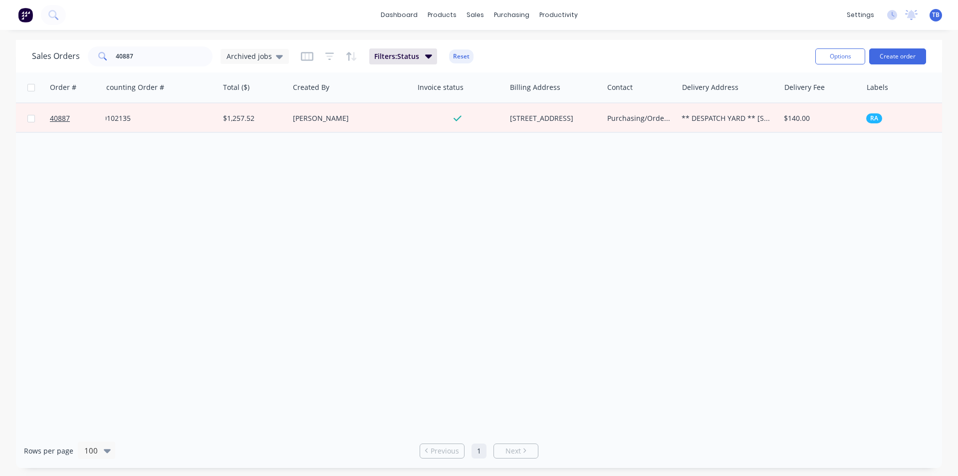
scroll to position [0, 435]
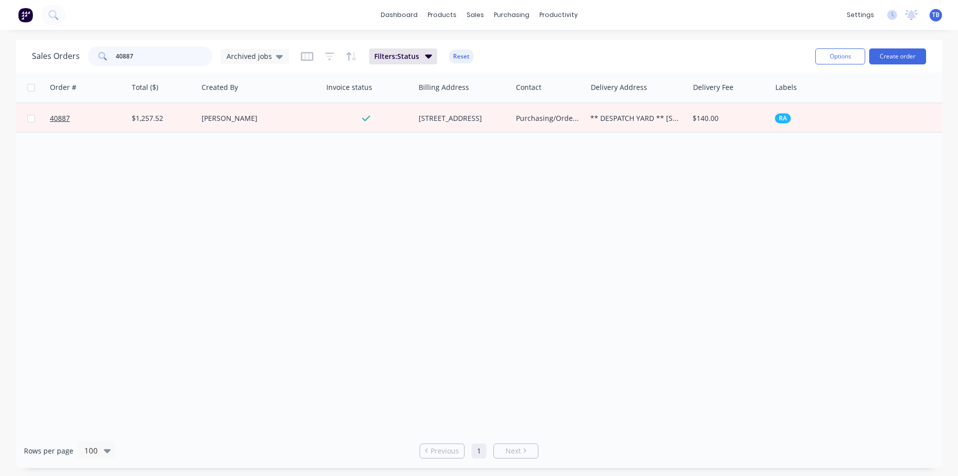
drag, startPoint x: 165, startPoint y: 48, endPoint x: 3, endPoint y: 76, distance: 164.1
click at [3, 76] on div "Sales Orders 40887 Archived jobs Filters: Status Reset Options Create order Ord…" at bounding box center [479, 254] width 958 height 428
click at [144, 57] on input "40887" at bounding box center [164, 56] width 97 height 20
drag, startPoint x: 151, startPoint y: 58, endPoint x: -39, endPoint y: 55, distance: 190.2
click at [0, 55] on html "dashboard products sales purchasing productivity dashboard products Product Cat…" at bounding box center [479, 238] width 958 height 476
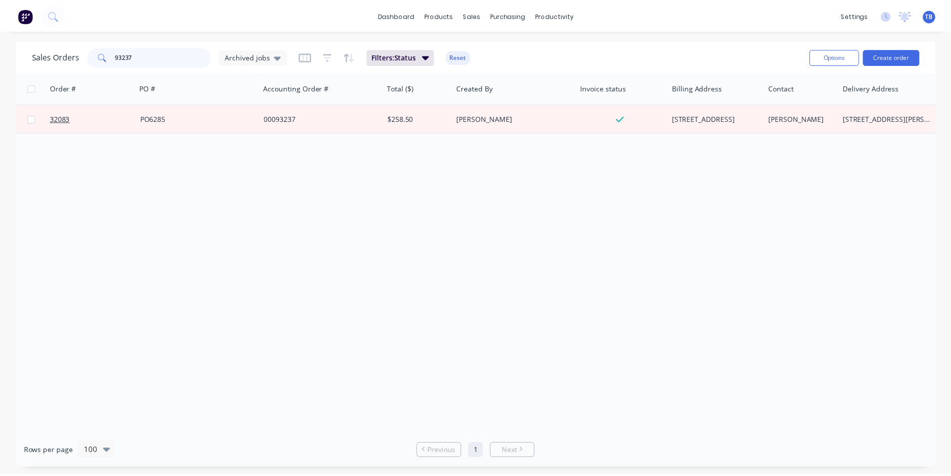
scroll to position [0, 0]
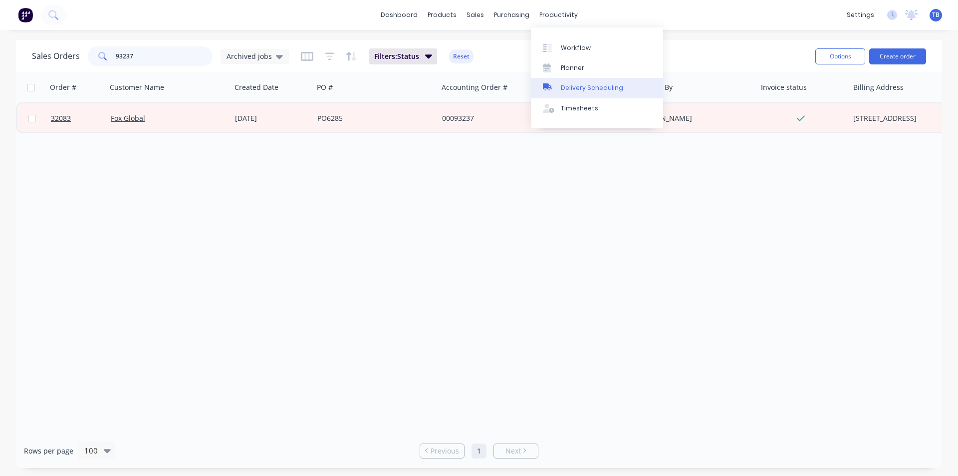
type input "93237"
click at [604, 85] on div "Delivery Scheduling" at bounding box center [592, 87] width 62 height 9
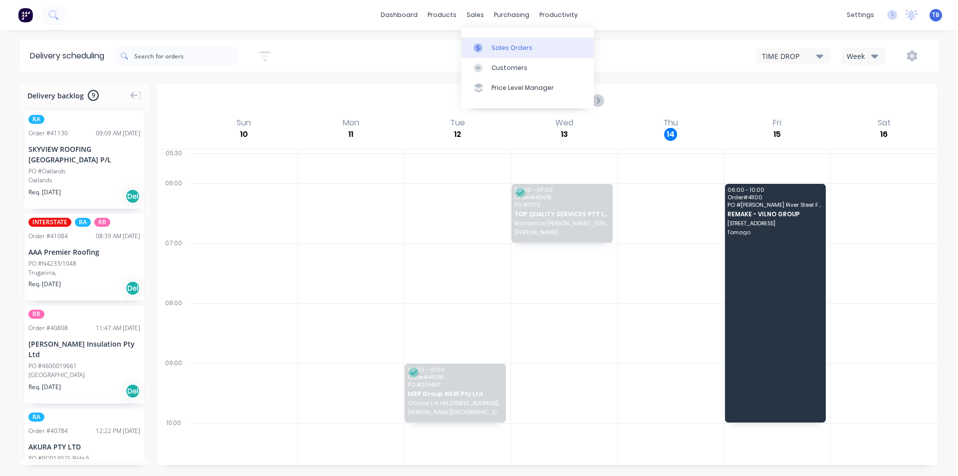
click at [497, 48] on div "Sales Orders" at bounding box center [512, 47] width 41 height 9
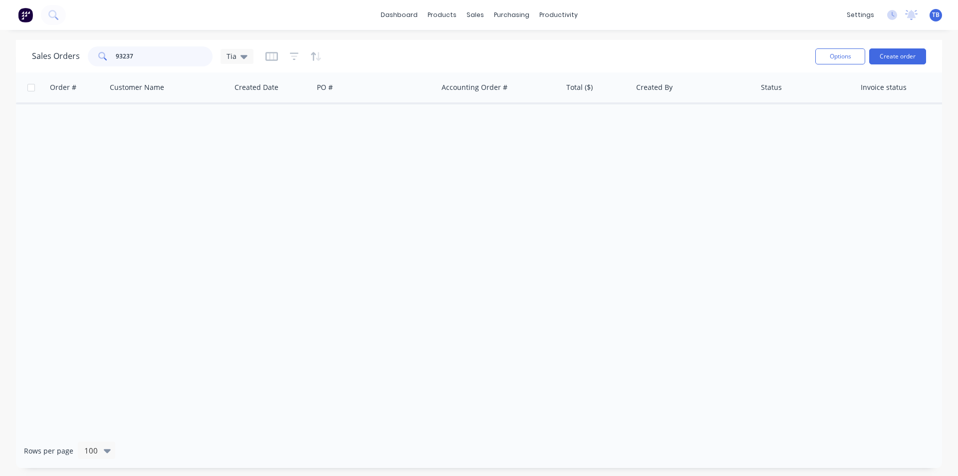
drag, startPoint x: 153, startPoint y: 63, endPoint x: -11, endPoint y: 42, distance: 166.0
click at [0, 42] on html "dashboard products sales purchasing productivity dashboard products Product Cat…" at bounding box center [479, 238] width 958 height 476
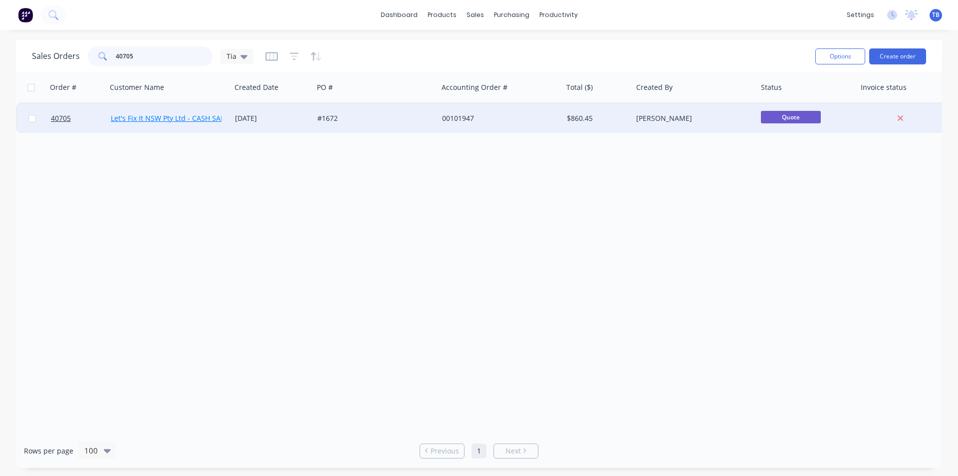
type input "40705"
click at [198, 119] on link "Let's Fix It NSW Pty Ltd - CASH SALE" at bounding box center [169, 117] width 117 height 9
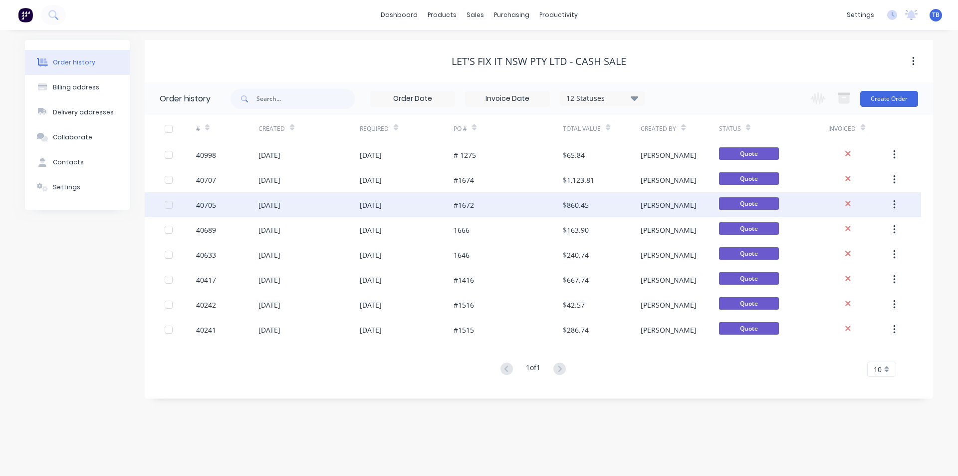
click at [268, 203] on div "[DATE]" at bounding box center [270, 205] width 22 height 10
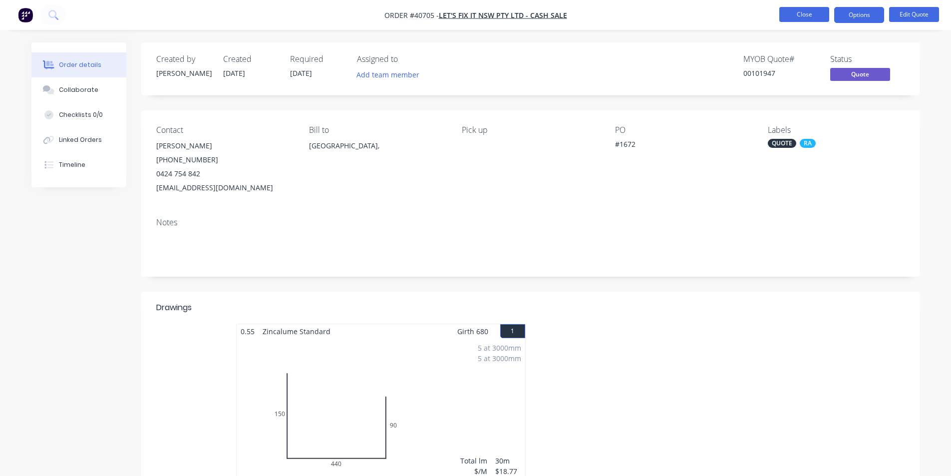
click at [792, 13] on button "Close" at bounding box center [804, 14] width 50 height 15
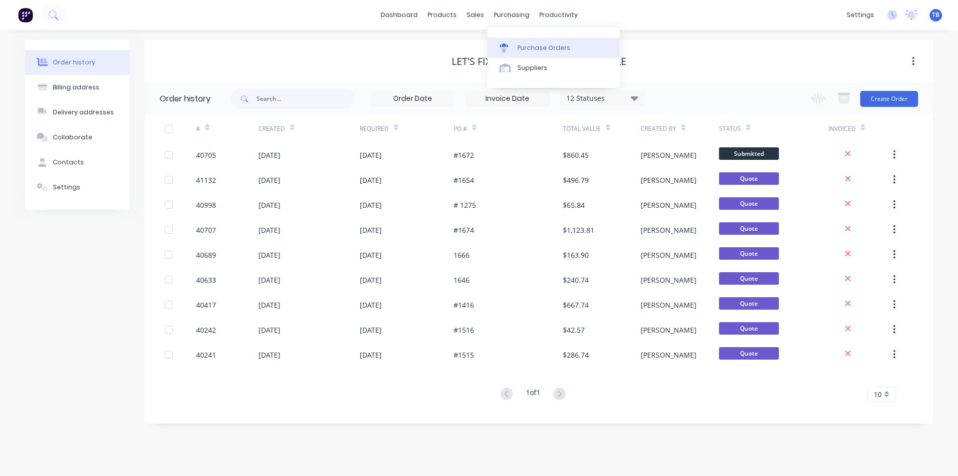
click at [521, 45] on div "Purchase Orders" at bounding box center [544, 47] width 53 height 9
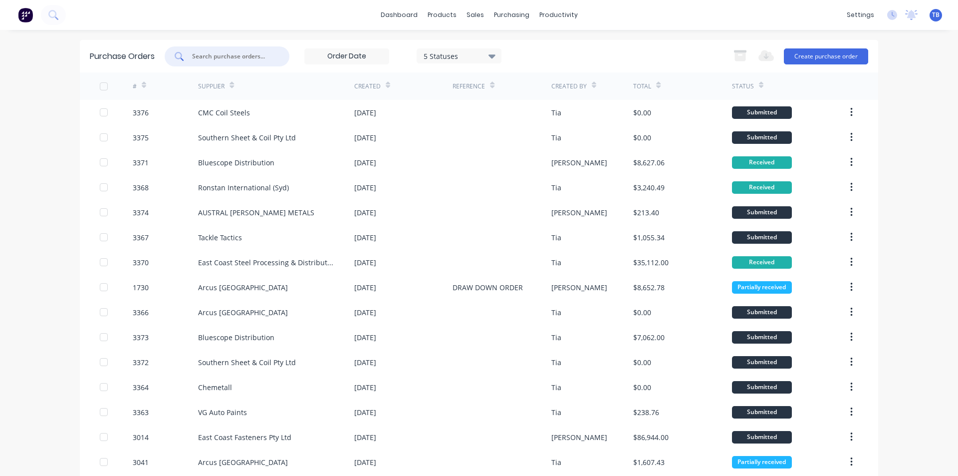
click at [232, 54] on input "text" at bounding box center [232, 56] width 83 height 10
click at [233, 54] on input "text" at bounding box center [232, 56] width 83 height 10
click at [487, 50] on link "Sales Orders" at bounding box center [524, 47] width 132 height 20
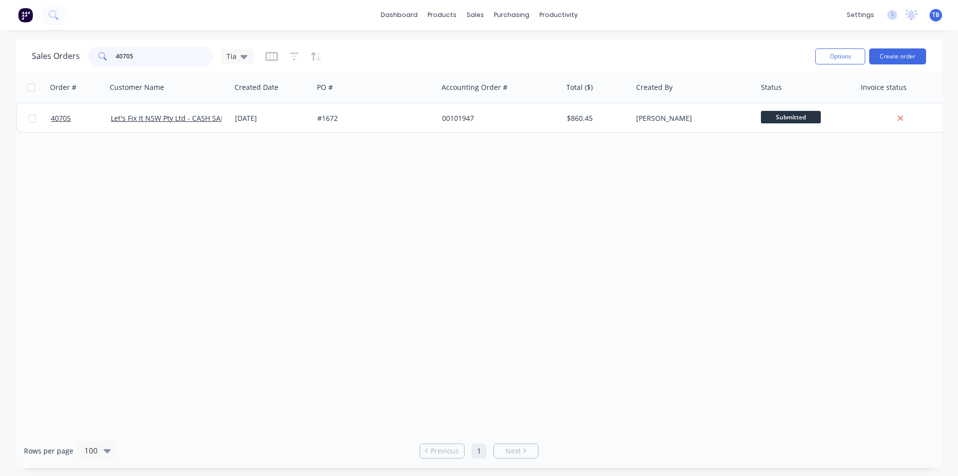
drag, startPoint x: 148, startPoint y: 58, endPoint x: 69, endPoint y: 57, distance: 78.9
click at [69, 57] on div "Sales Orders 40705 Tia" at bounding box center [143, 56] width 222 height 20
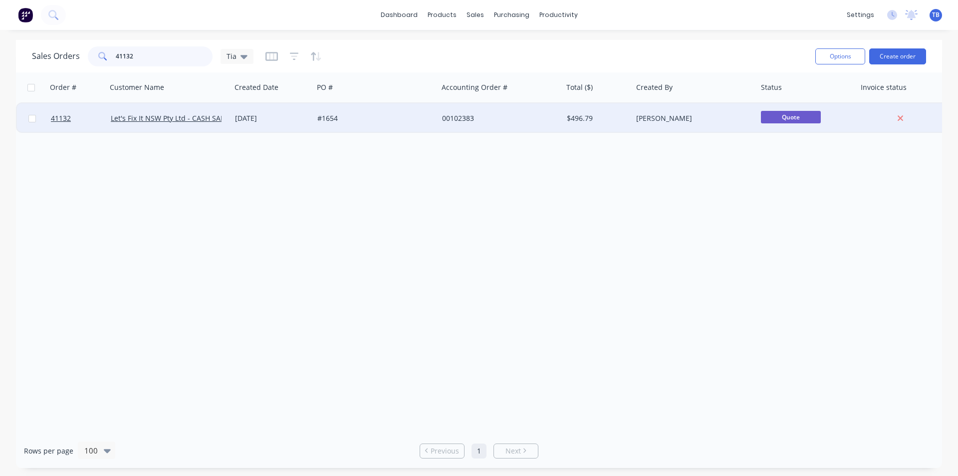
type input "41132"
click at [543, 117] on div "00102383" at bounding box center [497, 118] width 111 height 10
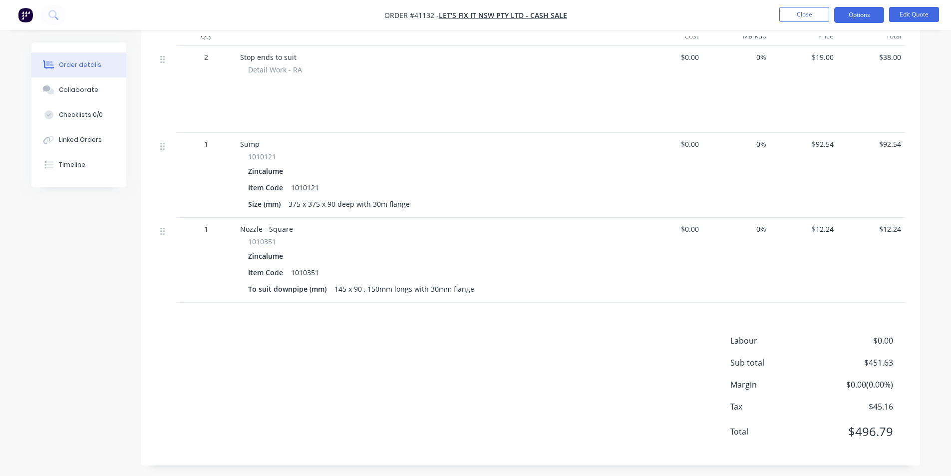
scroll to position [516, 0]
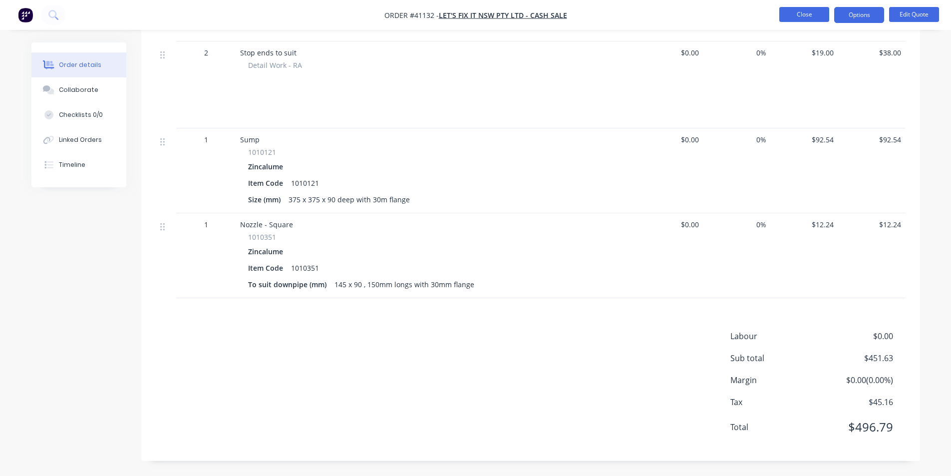
click at [798, 14] on button "Close" at bounding box center [804, 14] width 50 height 15
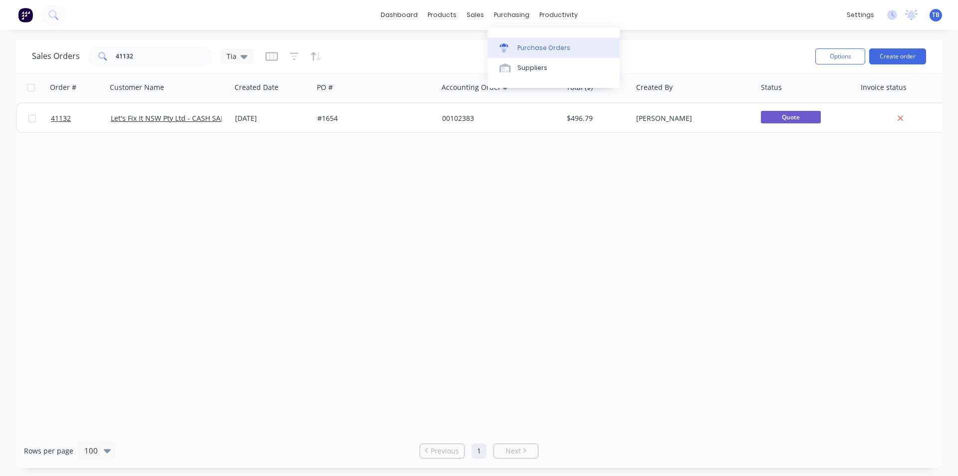
click at [510, 51] on div at bounding box center [507, 47] width 15 height 9
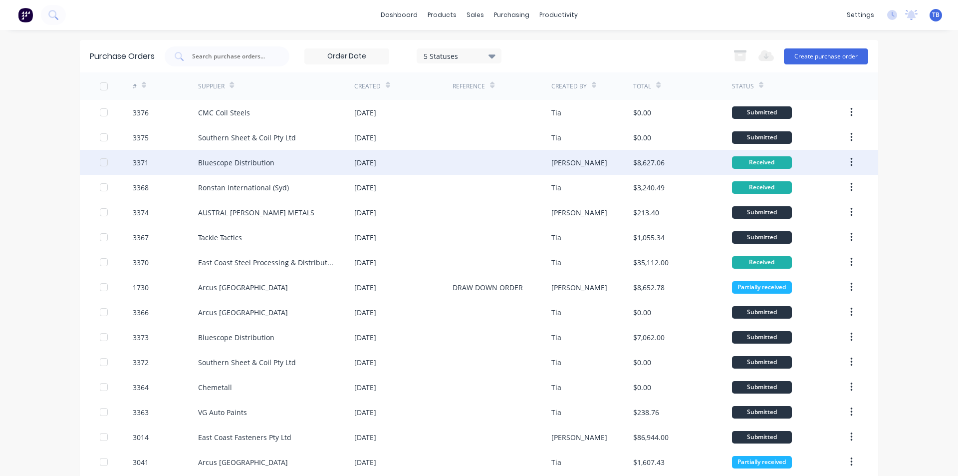
click at [850, 162] on button "button" at bounding box center [851, 162] width 23 height 18
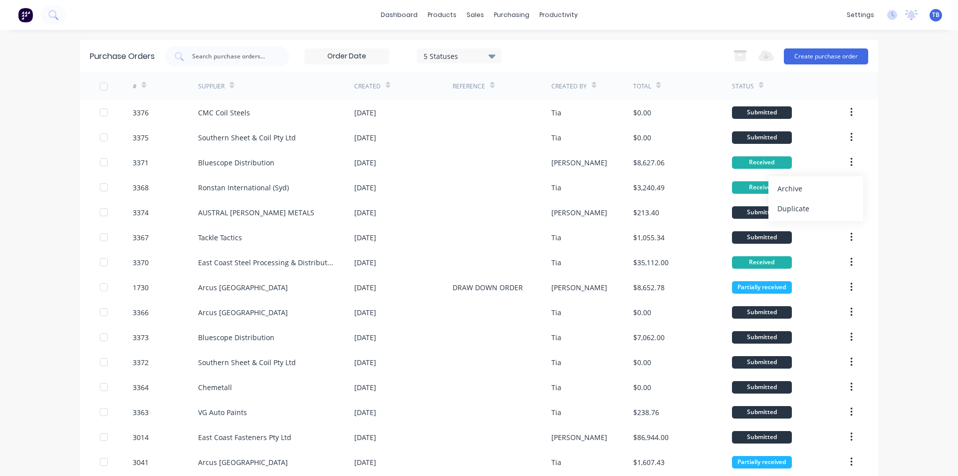
click at [815, 192] on div "Archive" at bounding box center [816, 188] width 77 height 14
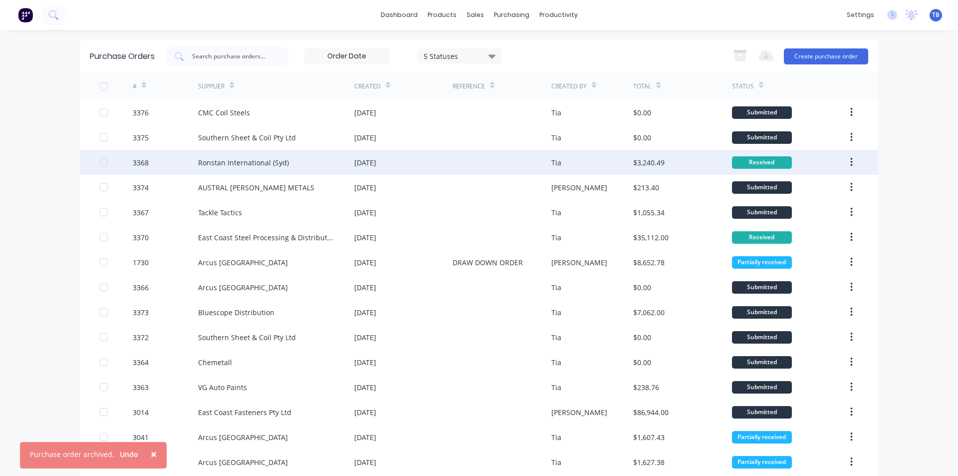
click at [846, 159] on button "button" at bounding box center [851, 162] width 23 height 18
click at [834, 183] on div "Archive" at bounding box center [816, 188] width 77 height 14
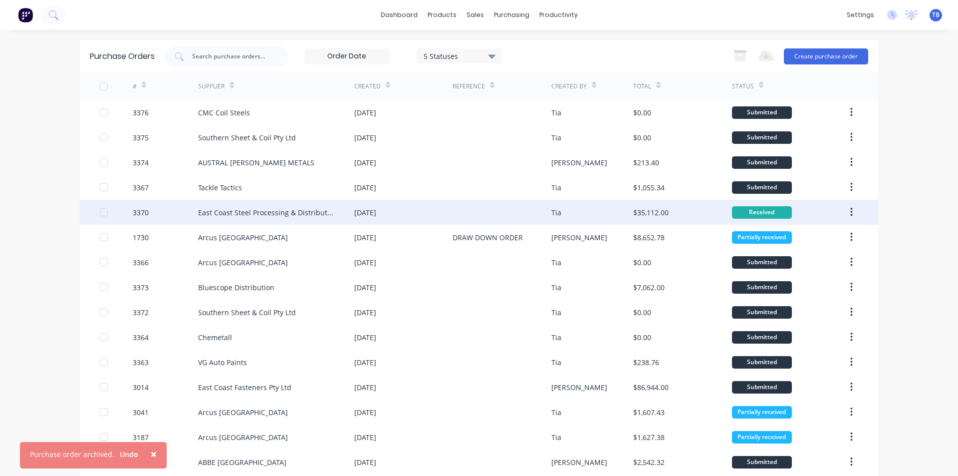
click at [851, 207] on button "button" at bounding box center [851, 212] width 23 height 18
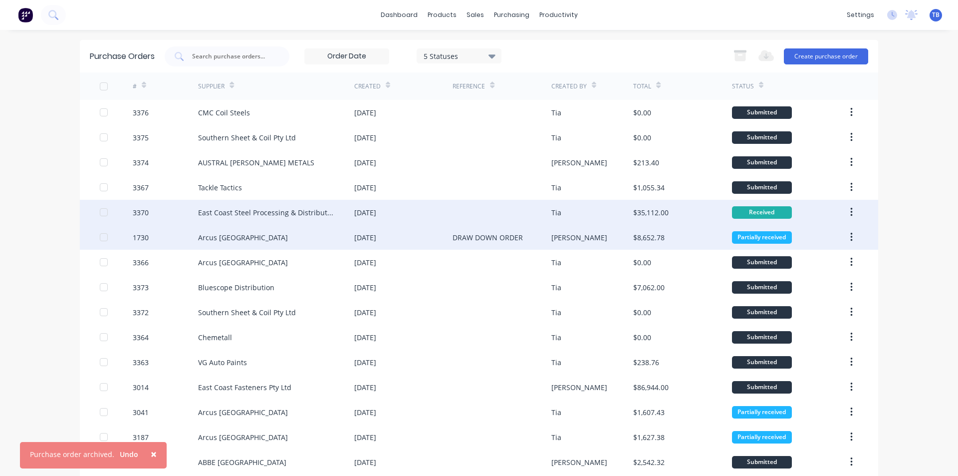
click at [828, 236] on div "Partially received" at bounding box center [789, 237] width 115 height 25
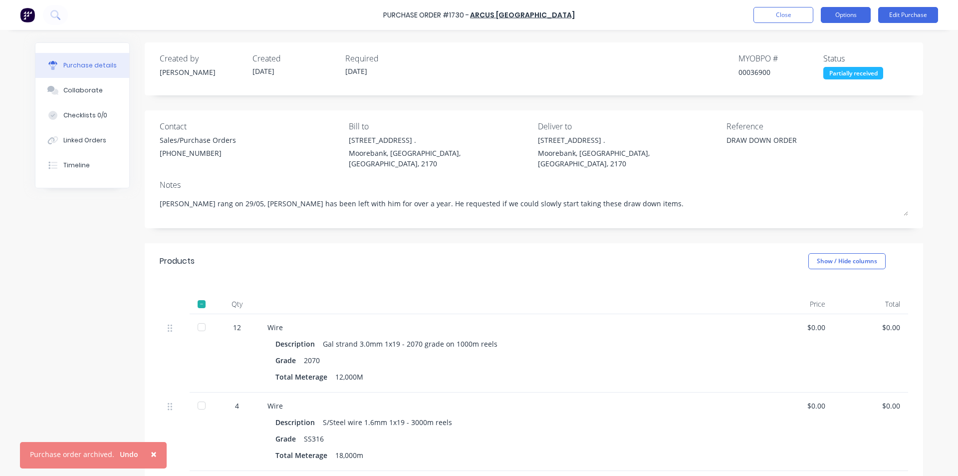
click at [852, 13] on button "Options" at bounding box center [846, 15] width 50 height 16
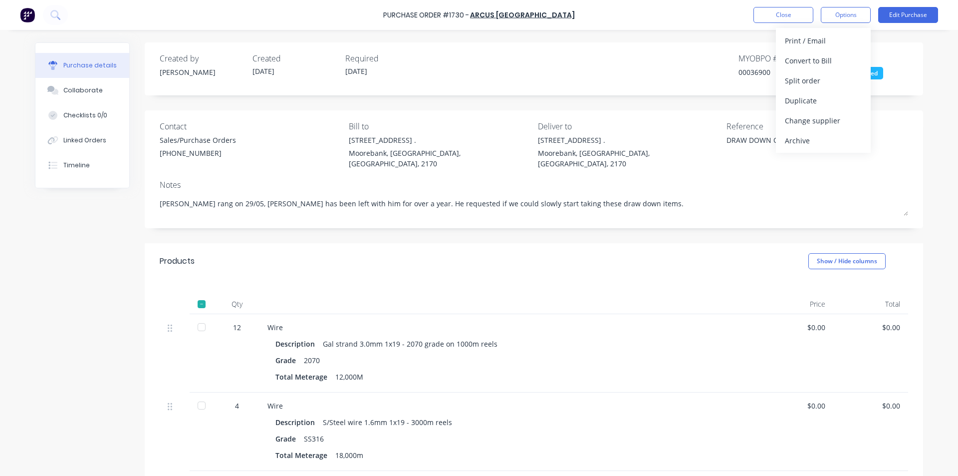
click at [766, 5] on div "Purchase Order #1730 - Arcus [GEOGRAPHIC_DATA] Close Options Print / Email Conv…" at bounding box center [479, 15] width 958 height 30
click at [774, 14] on button "Close" at bounding box center [784, 15] width 60 height 16
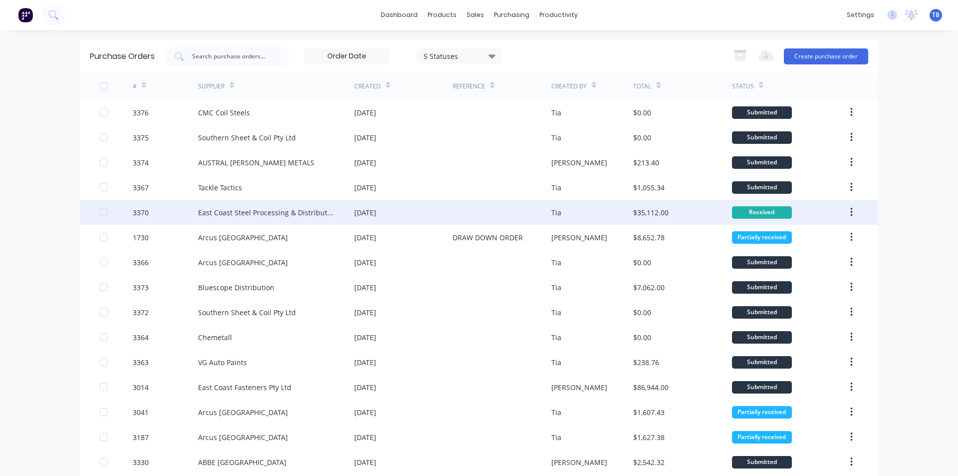
click at [851, 211] on icon "button" at bounding box center [852, 212] width 2 height 11
click at [819, 245] on div "Archive" at bounding box center [816, 238] width 77 height 14
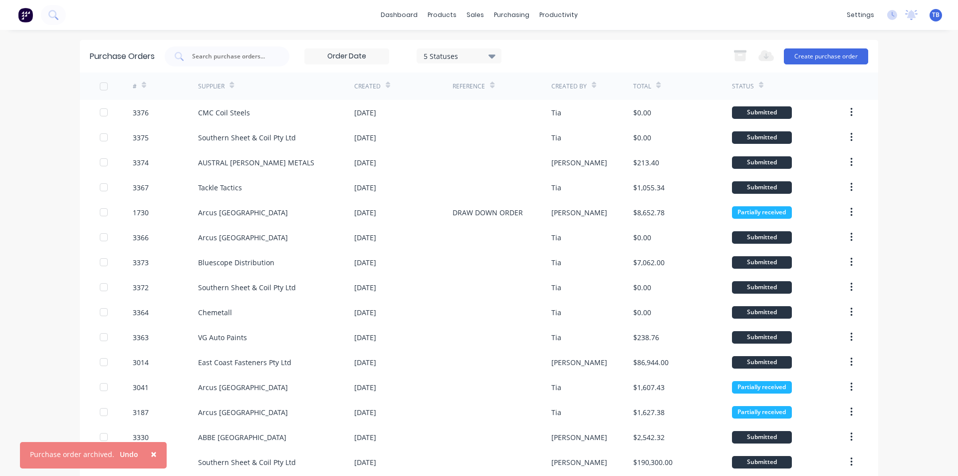
click at [152, 454] on span "×" at bounding box center [154, 454] width 6 height 14
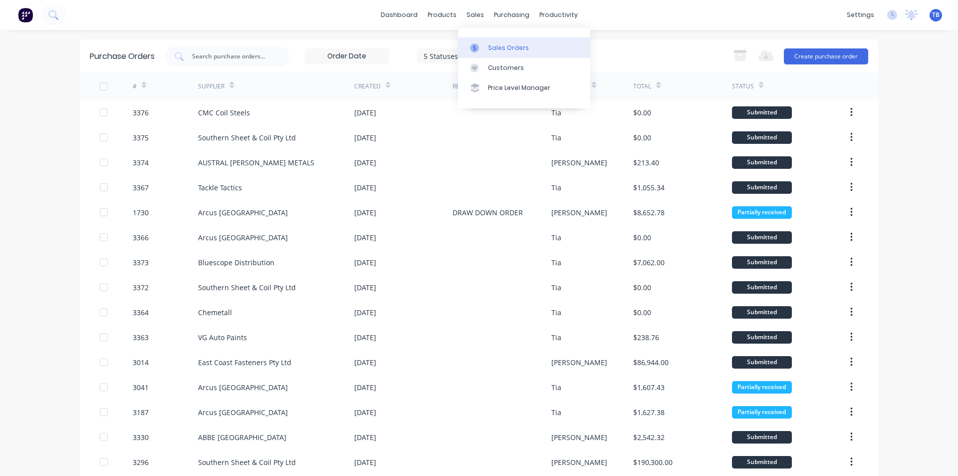
click at [492, 51] on div "Sales Orders" at bounding box center [508, 47] width 41 height 9
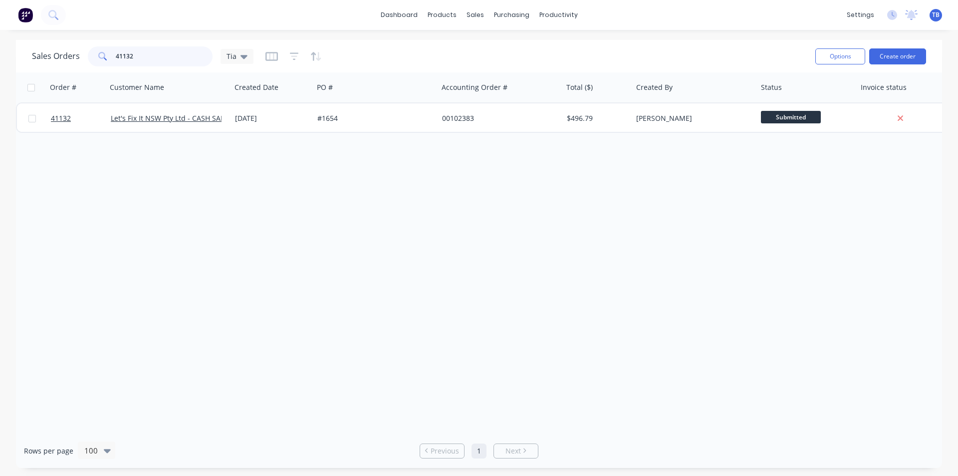
drag, startPoint x: 149, startPoint y: 63, endPoint x: 43, endPoint y: 83, distance: 107.2
click at [44, 83] on div "Sales Orders 41132 Tia Options Create order Order # Customer Name Created Date …" at bounding box center [479, 254] width 926 height 428
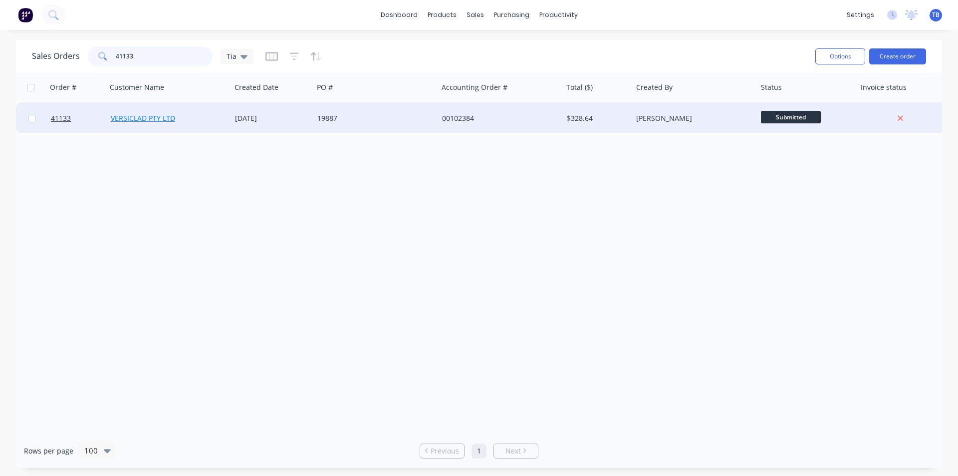
type input "41133"
click at [152, 118] on link "VERSICLAD PTY LTD" at bounding box center [143, 117] width 64 height 9
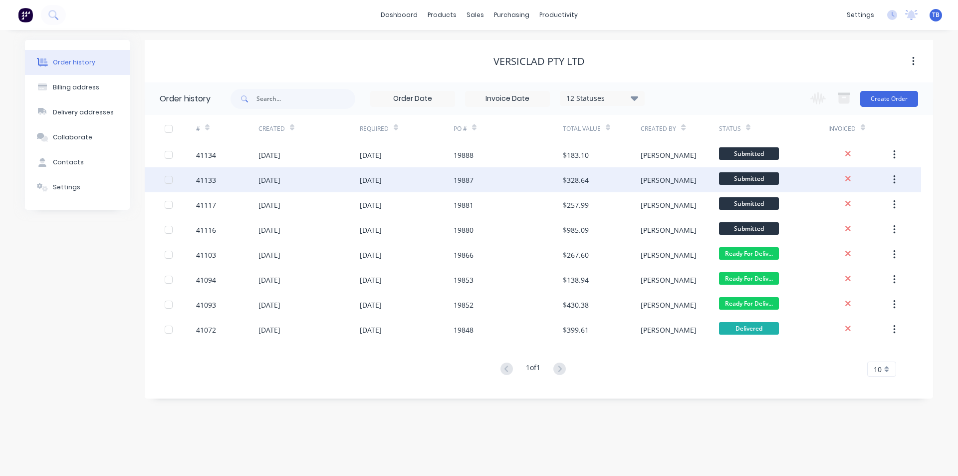
click at [226, 177] on div "41133" at bounding box center [227, 179] width 62 height 25
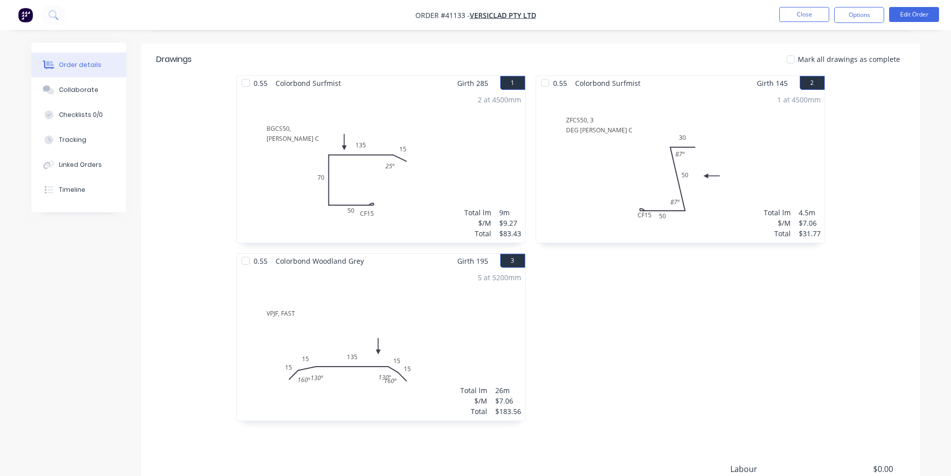
scroll to position [250, 0]
click at [918, 16] on button "Edit Order" at bounding box center [914, 14] width 50 height 15
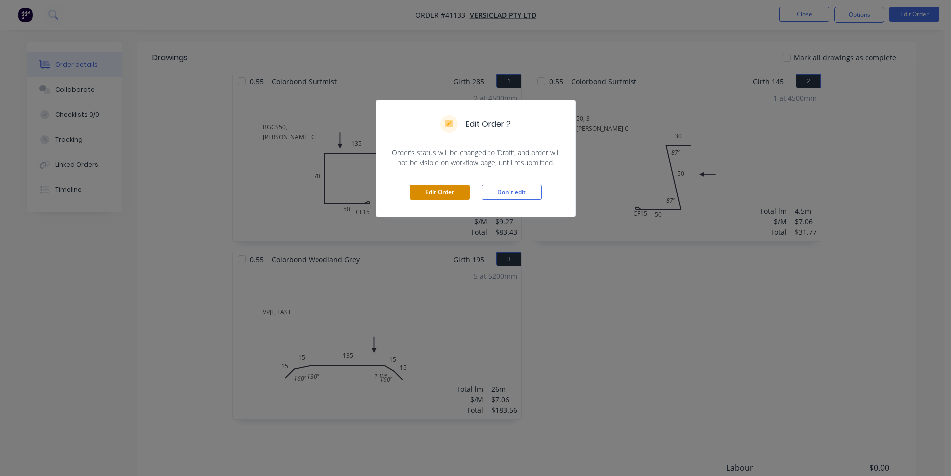
click at [448, 194] on button "Edit Order" at bounding box center [440, 192] width 60 height 15
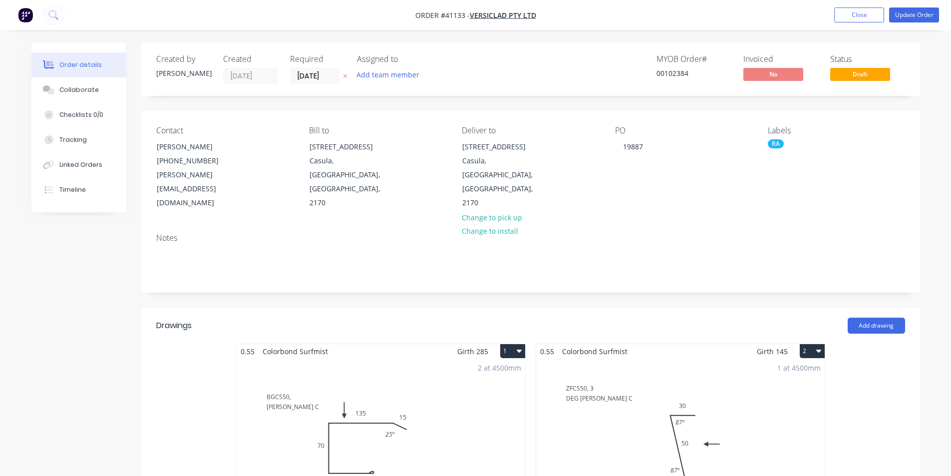
scroll to position [150, 0]
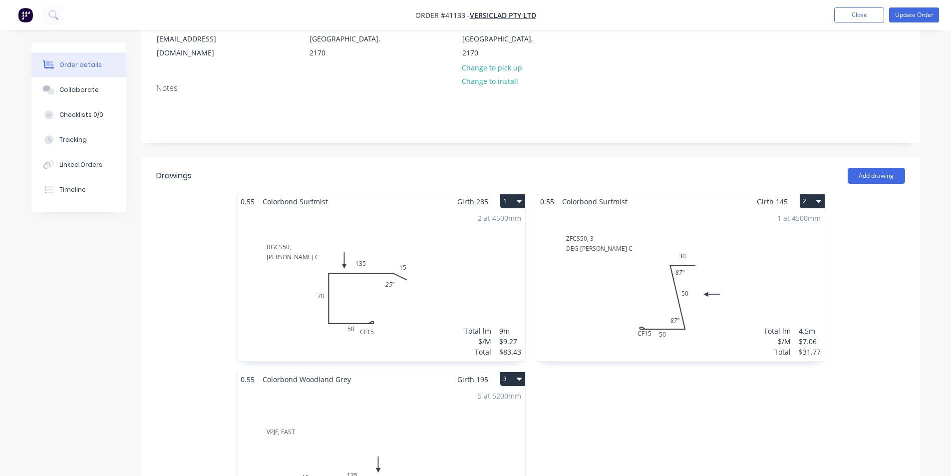
click at [469, 218] on div "2 at 4500mm Total lm $/M Total 9m $9.27 $83.43" at bounding box center [381, 285] width 289 height 152
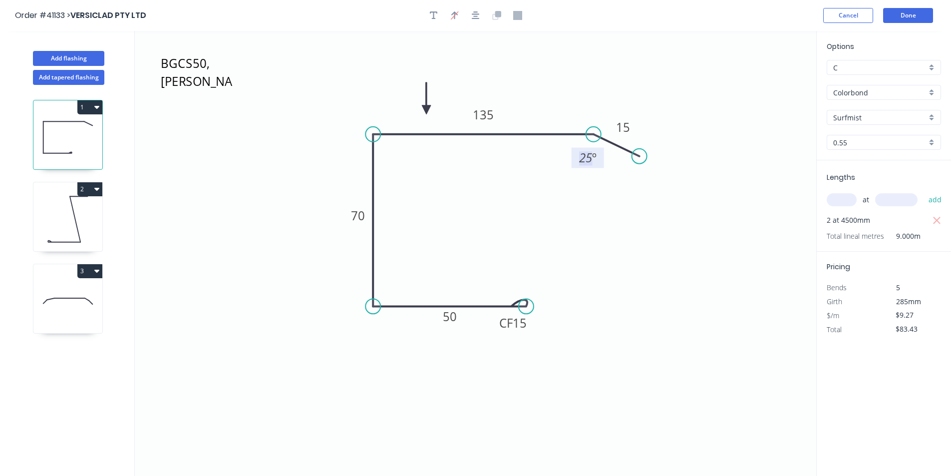
click at [589, 159] on tspan "25" at bounding box center [585, 157] width 13 height 16
click at [581, 157] on tspan "25" at bounding box center [585, 157] width 13 height 16
click at [910, 15] on button "Done" at bounding box center [908, 15] width 50 height 15
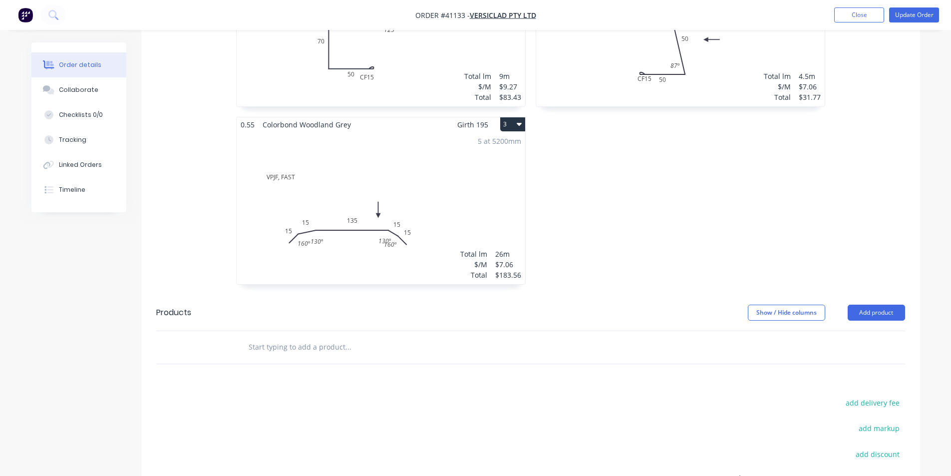
scroll to position [519, 0]
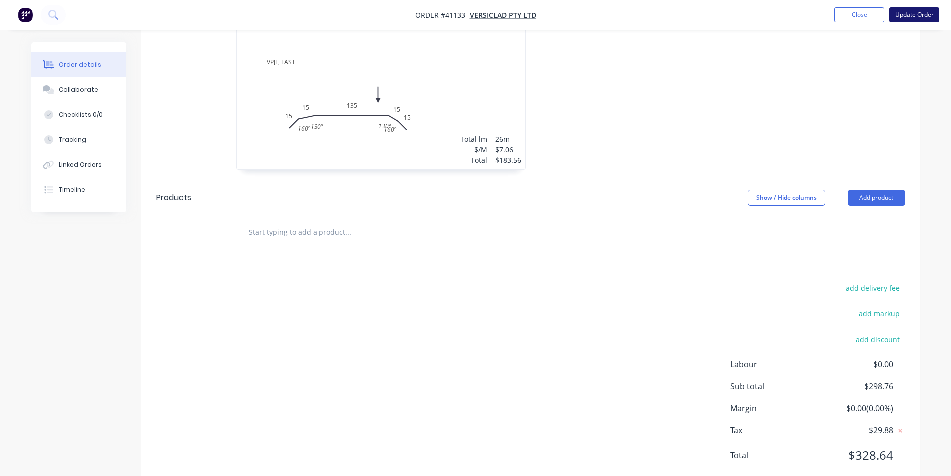
click at [913, 11] on button "Update Order" at bounding box center [914, 14] width 50 height 15
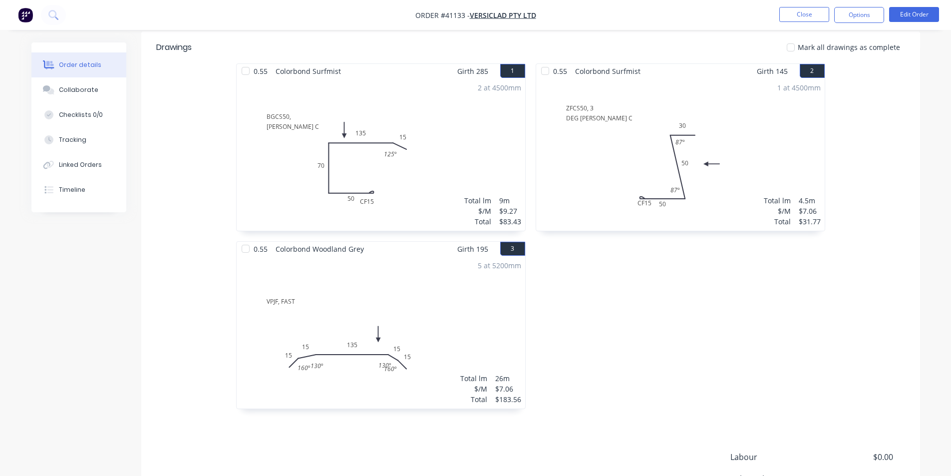
scroll to position [167, 0]
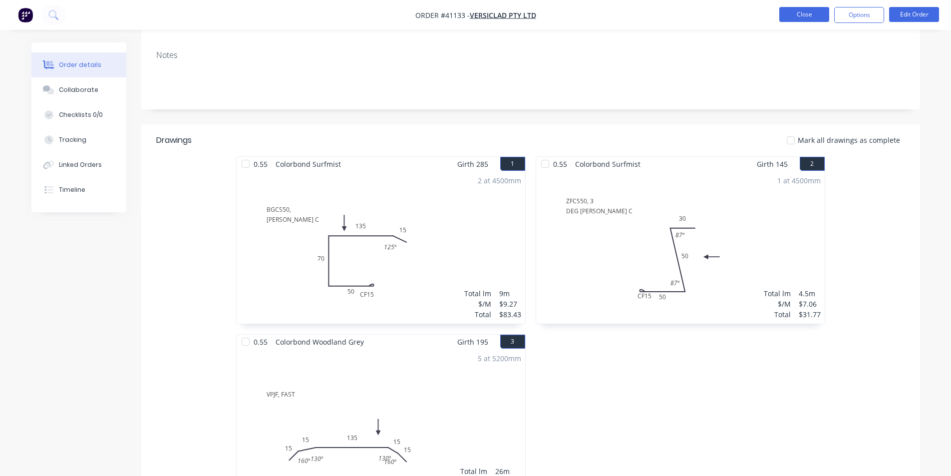
click at [817, 11] on button "Close" at bounding box center [804, 14] width 50 height 15
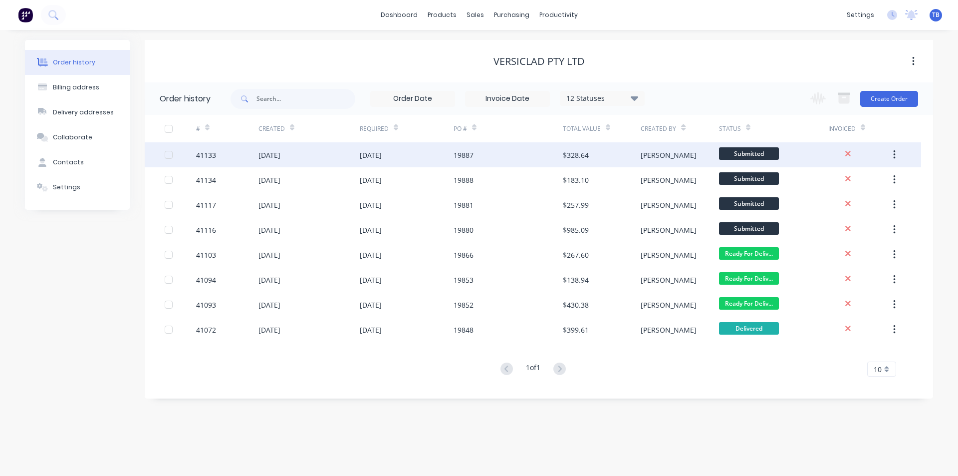
click at [238, 158] on div "41133" at bounding box center [227, 154] width 62 height 25
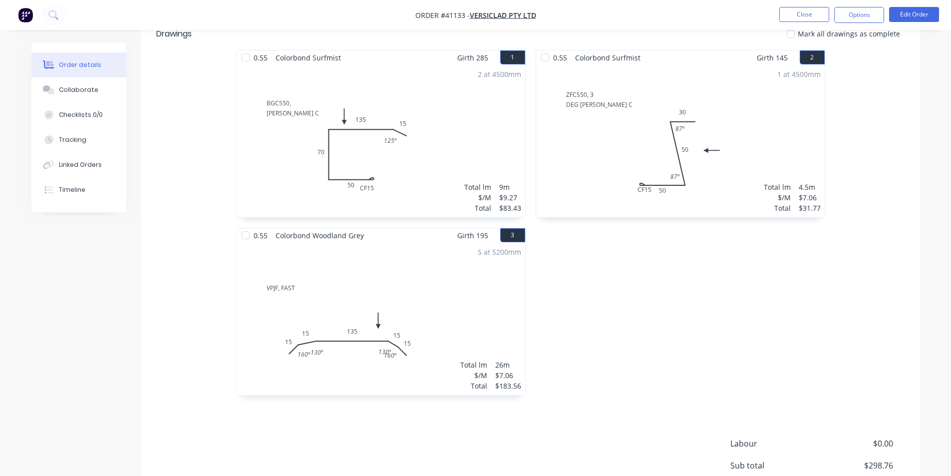
scroll to position [367, 0]
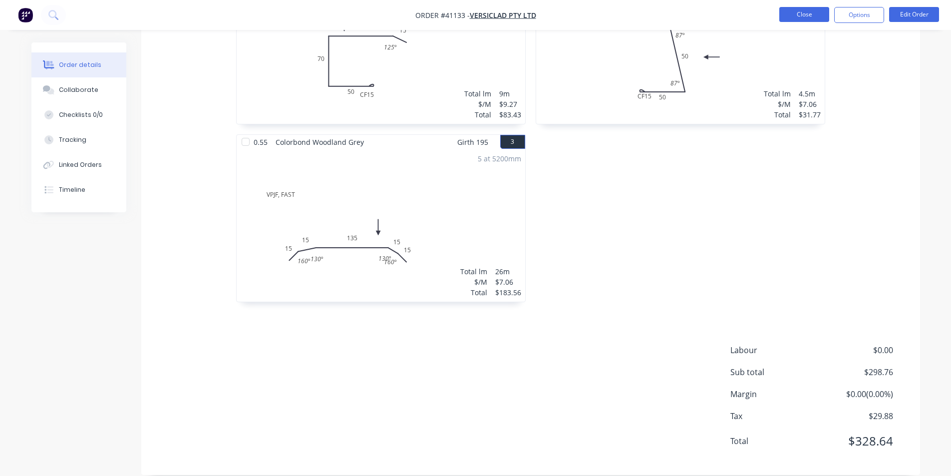
click at [795, 13] on button "Close" at bounding box center [804, 14] width 50 height 15
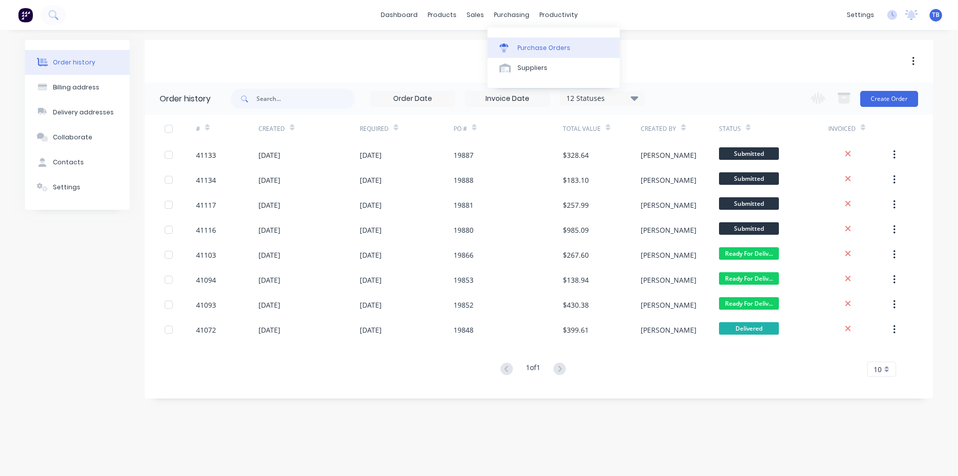
click at [529, 51] on div "Purchase Orders" at bounding box center [544, 47] width 53 height 9
